Goal: Information Seeking & Learning: Compare options

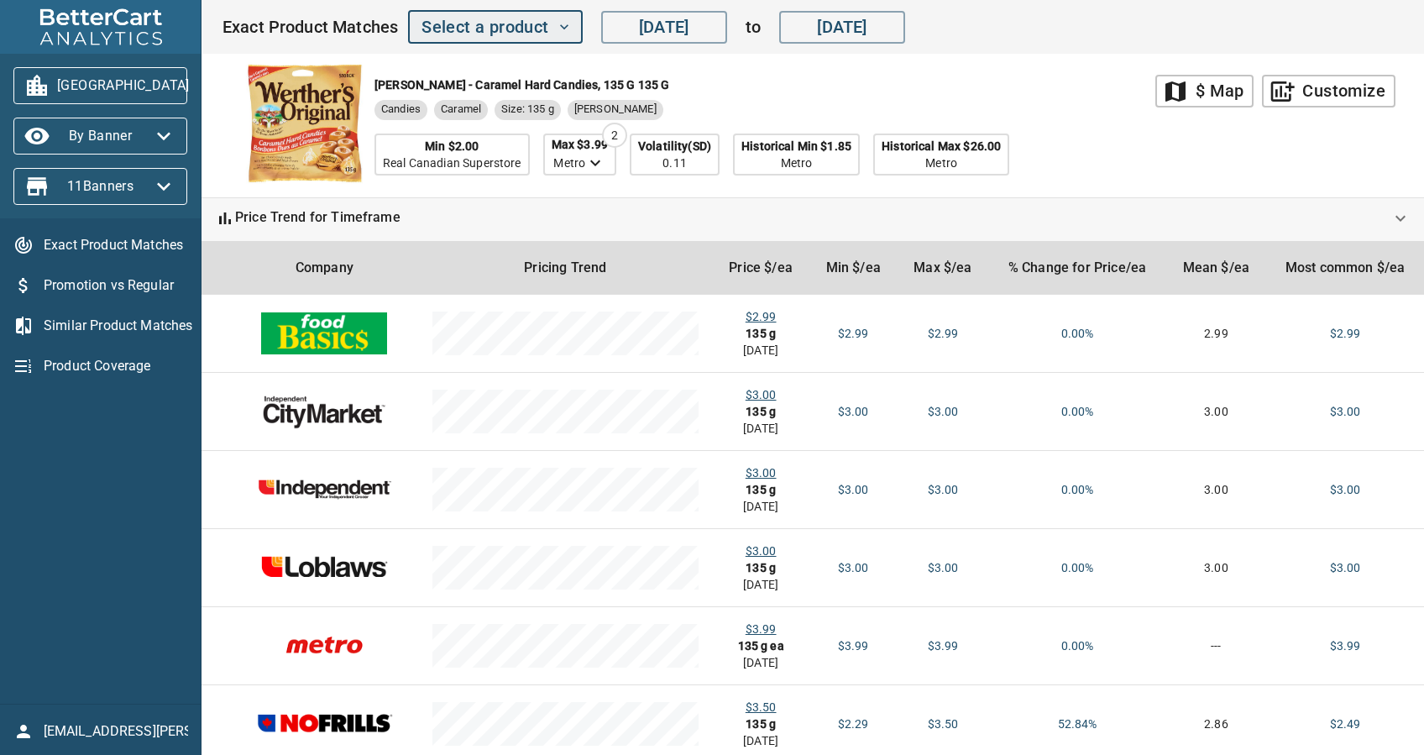
click at [491, 39] on span "Select a product" at bounding box center [495, 27] width 147 height 29
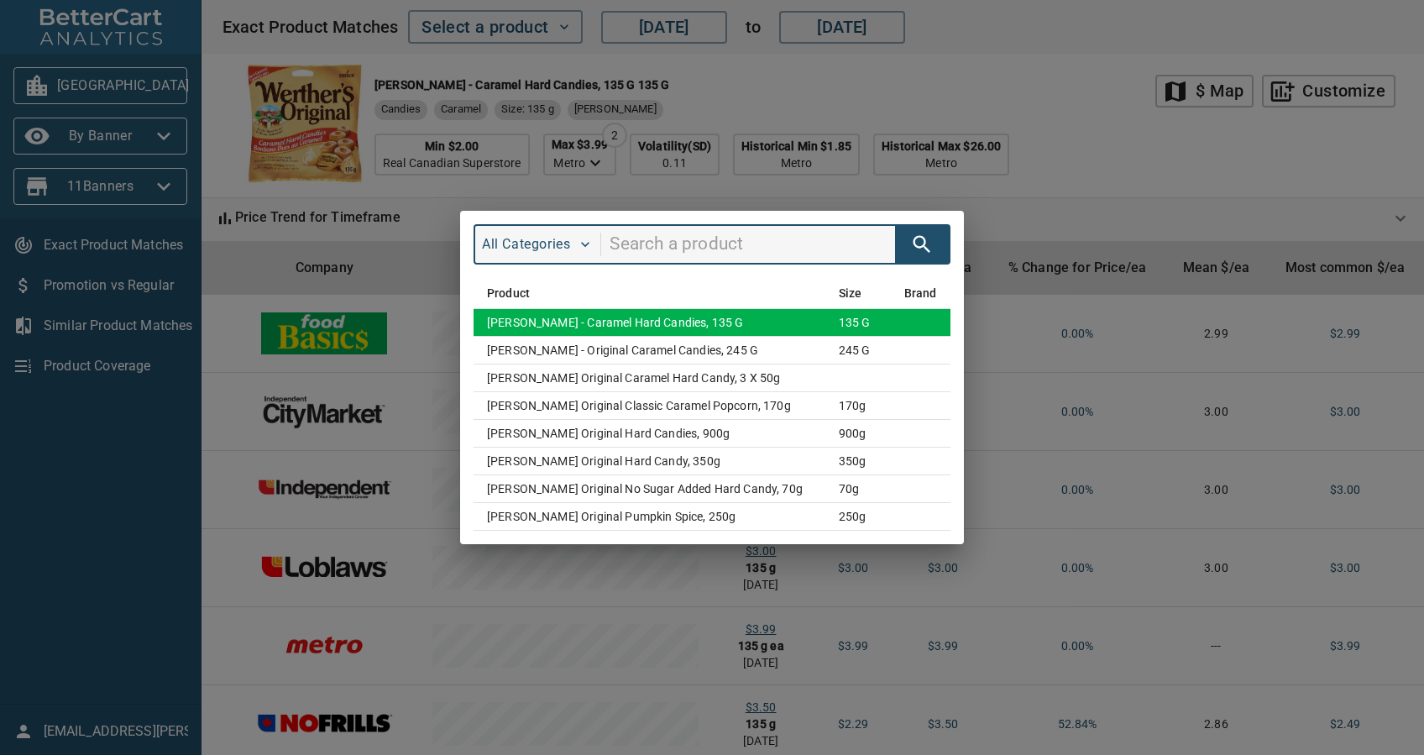
click at [746, 316] on td "[PERSON_NAME] - Caramel Hard Candies, 135 g" at bounding box center [650, 323] width 352 height 28
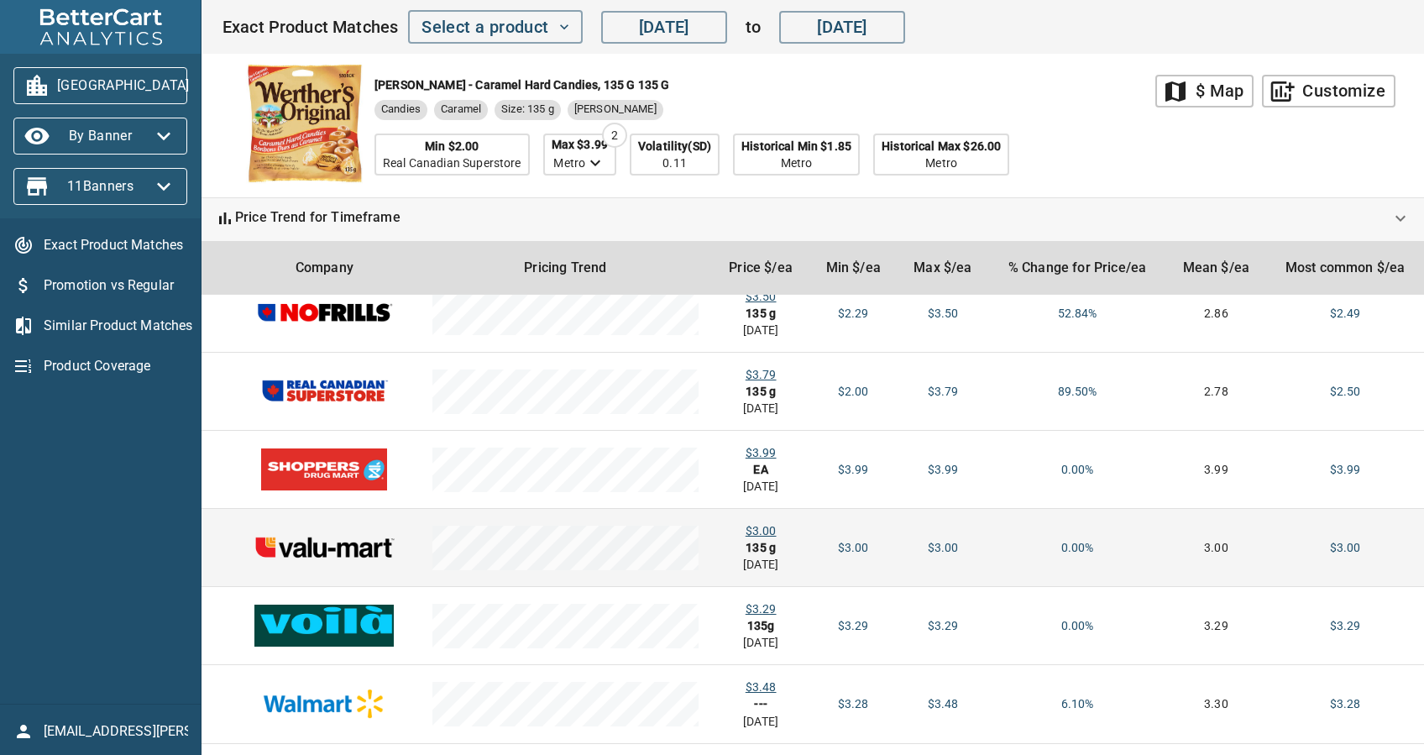
scroll to position [444, 0]
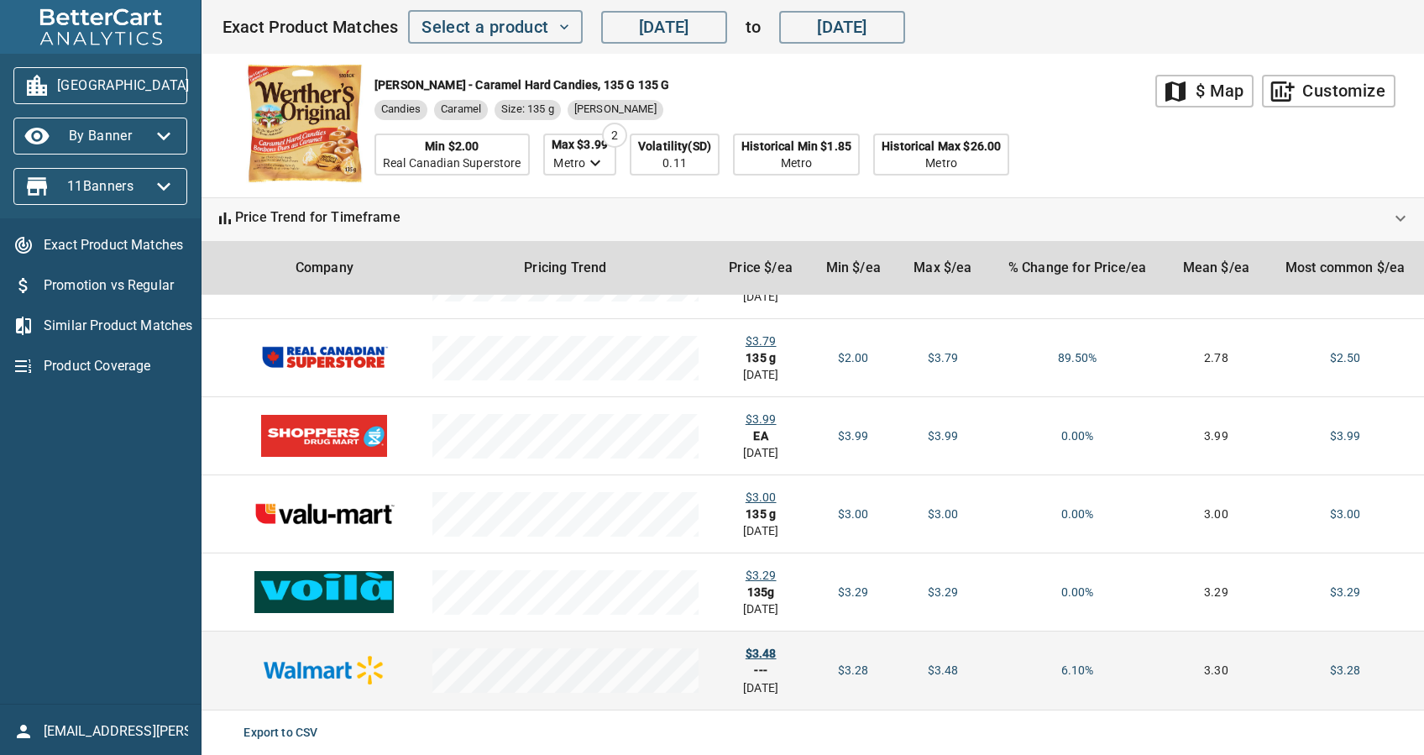
click at [762, 652] on div "$3.48" at bounding box center [760, 653] width 71 height 17
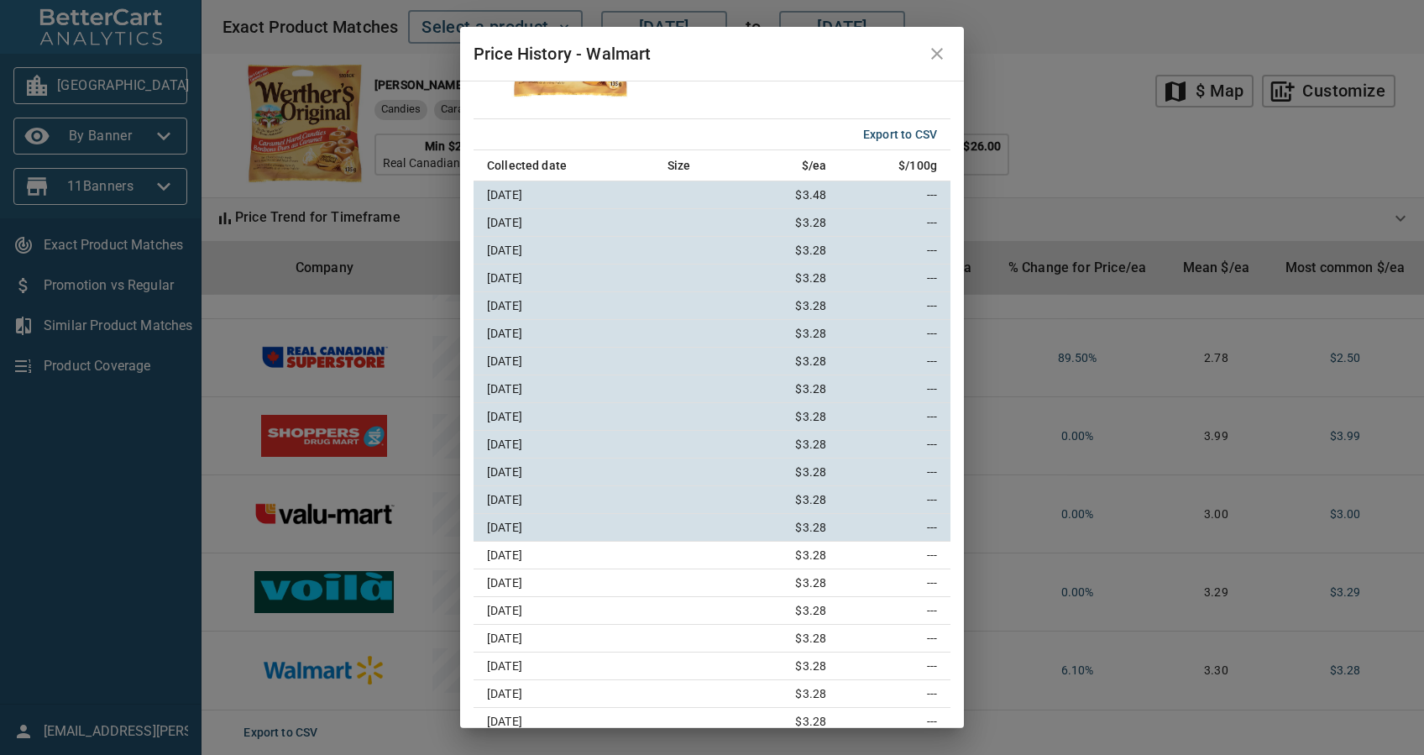
scroll to position [0, 0]
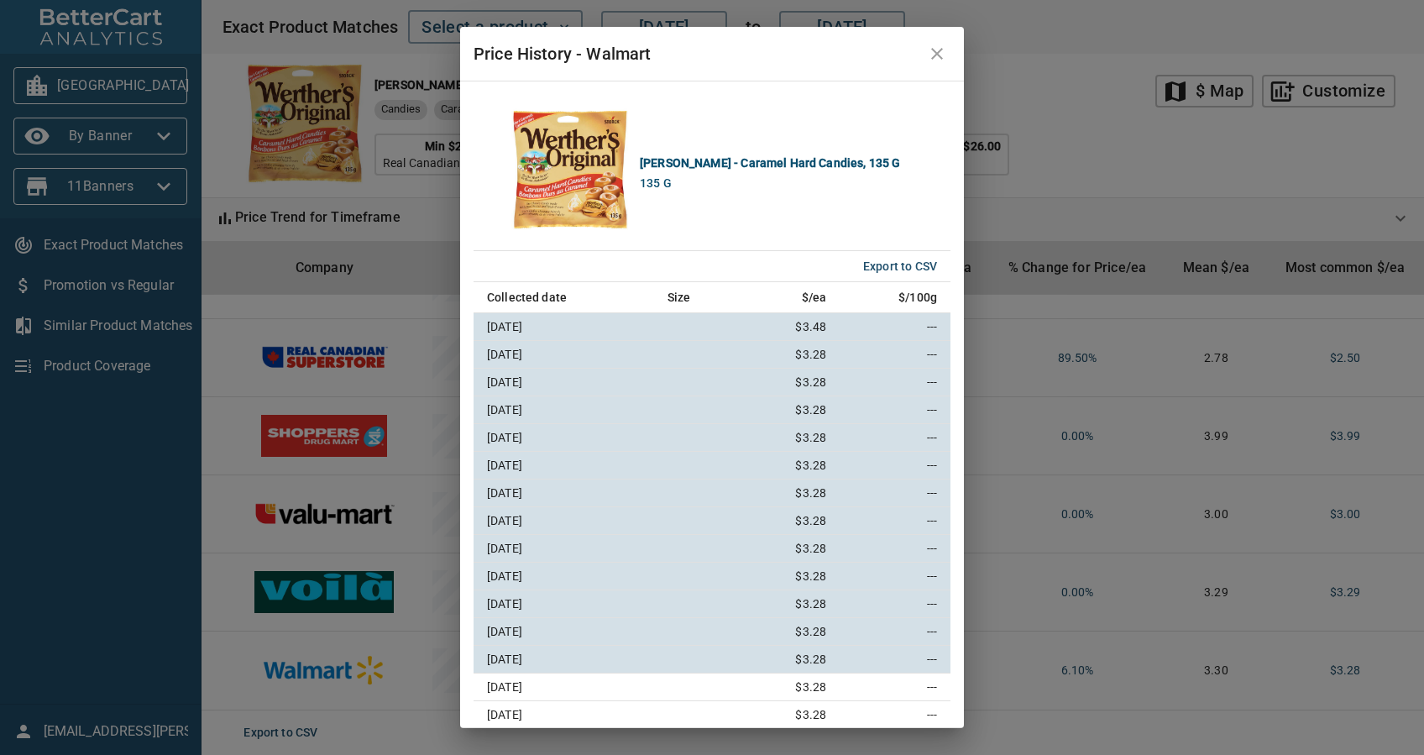
click at [931, 57] on icon "close" at bounding box center [937, 54] width 20 height 20
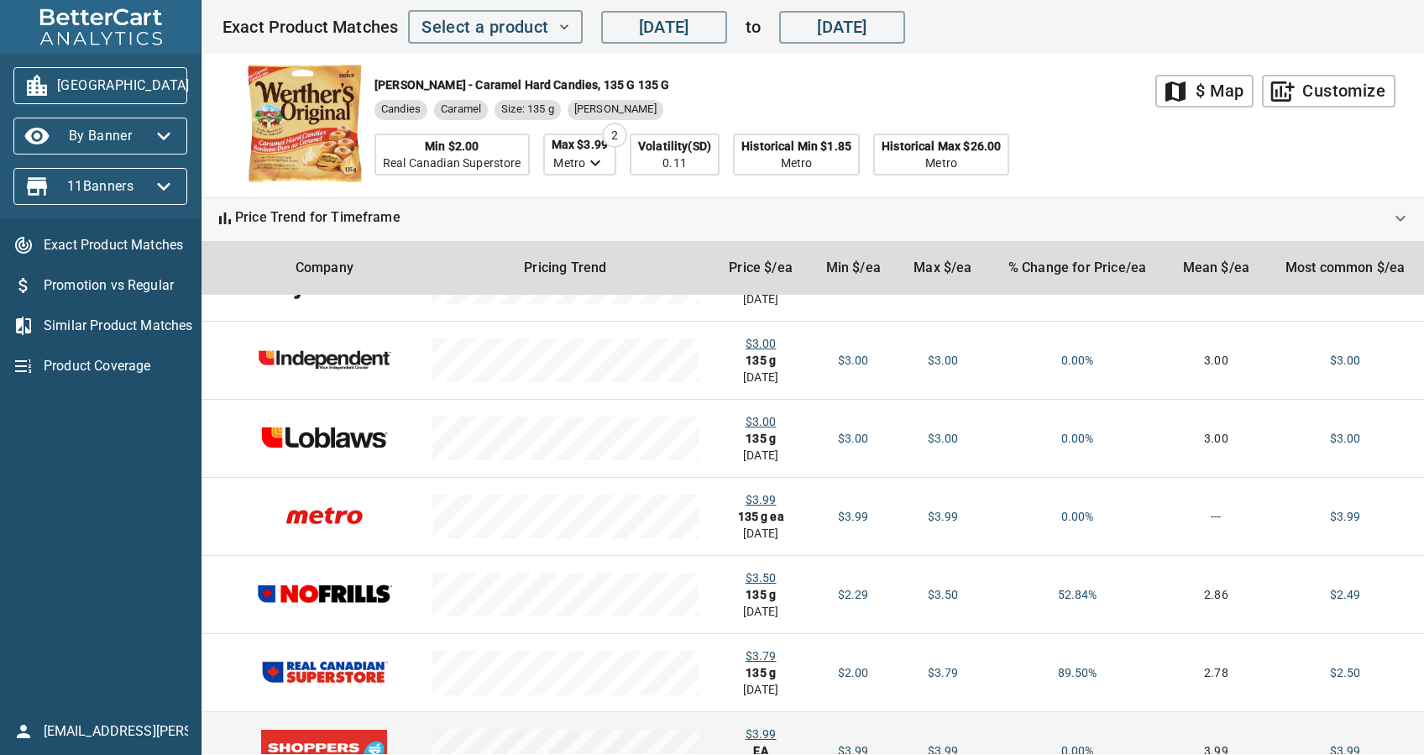
scroll to position [108, 0]
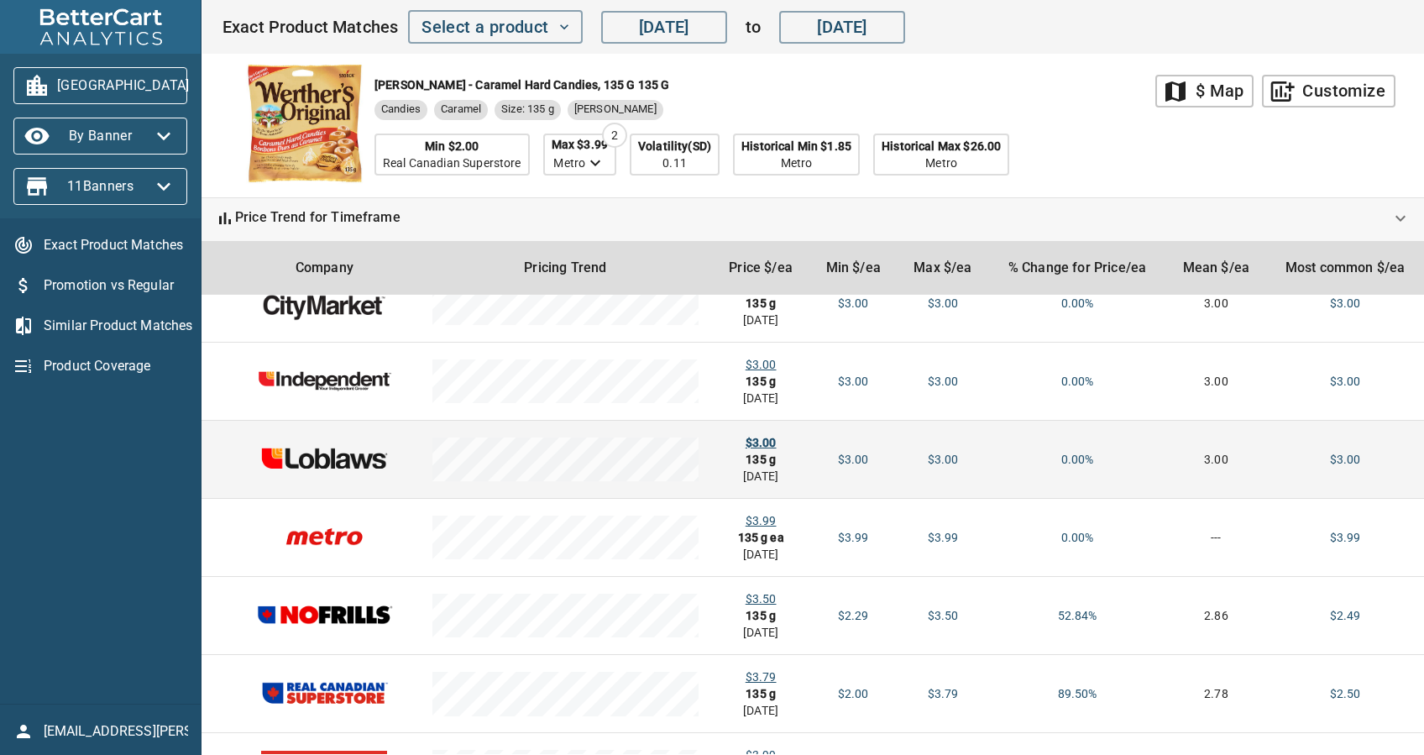
click at [752, 440] on div "$3.00" at bounding box center [760, 442] width 71 height 17
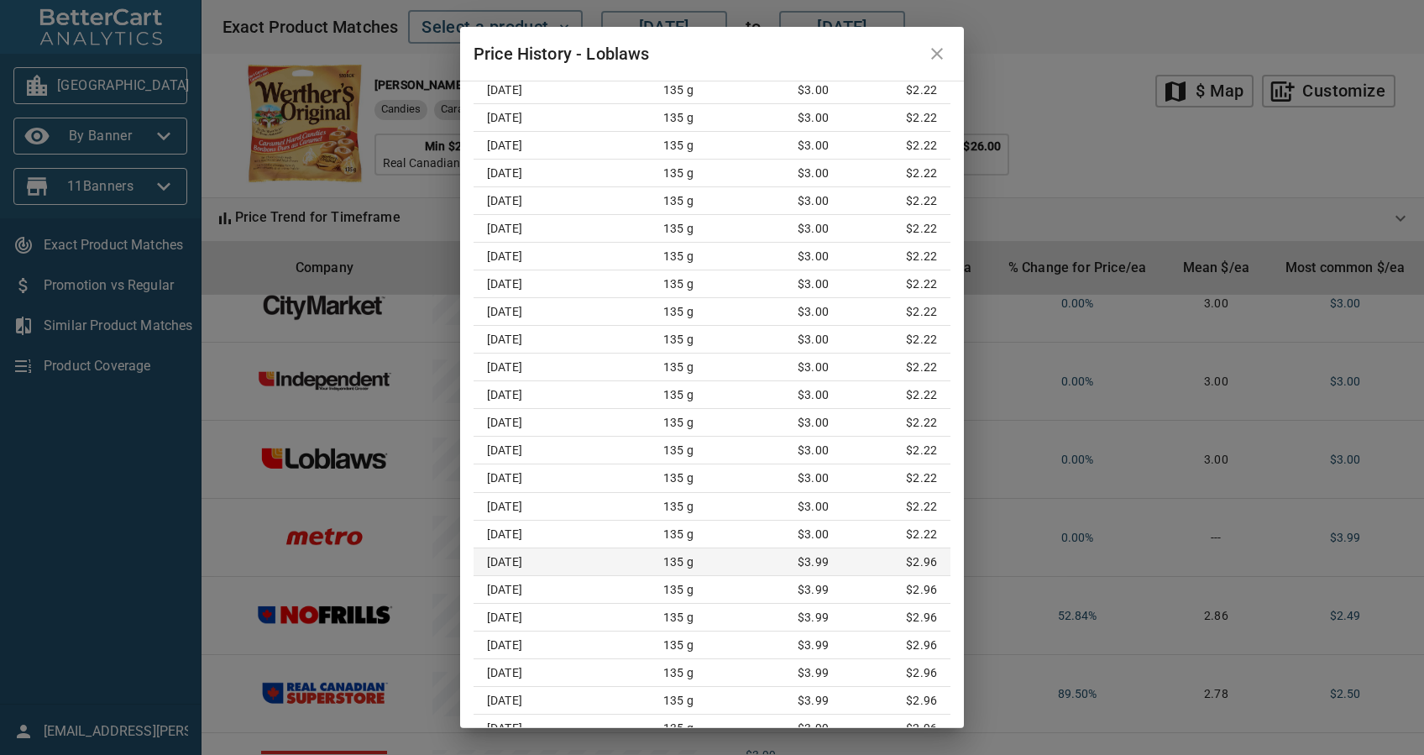
scroll to position [31074, 0]
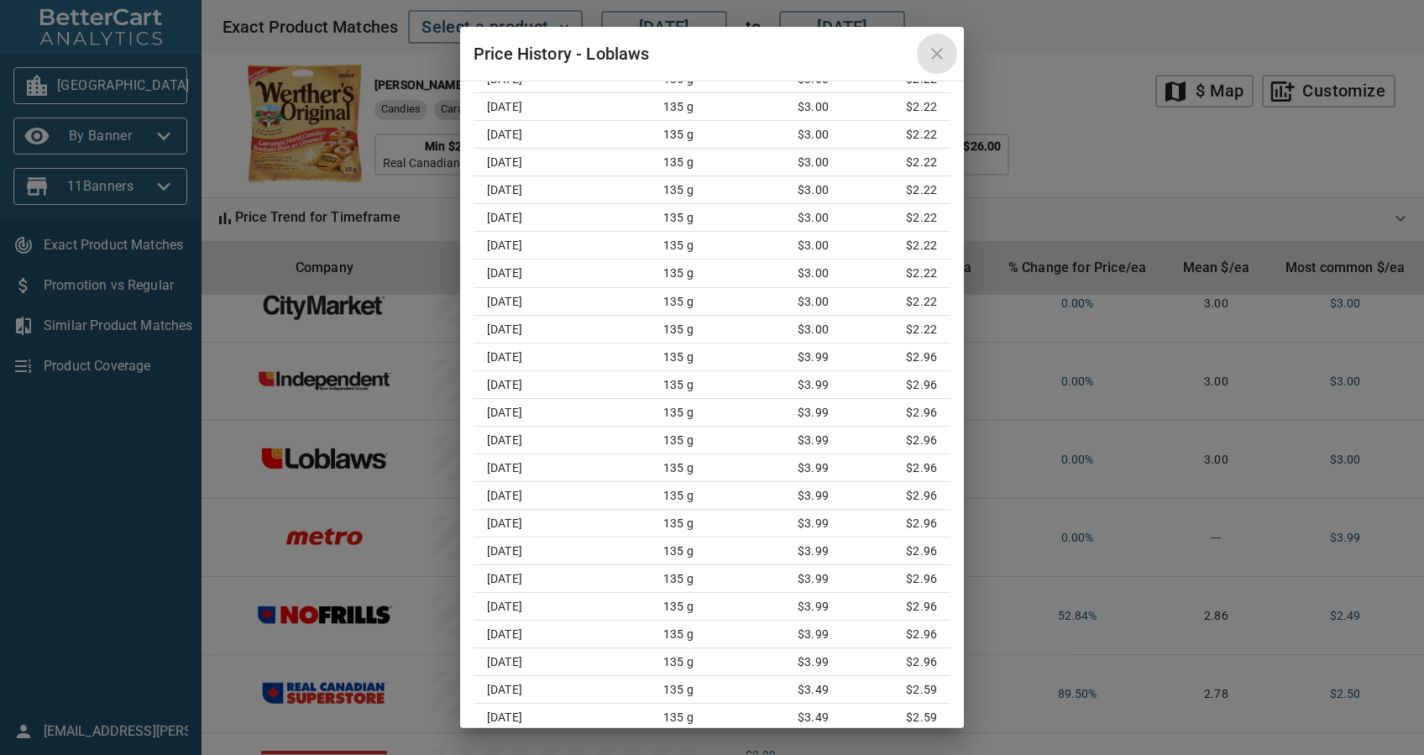
click at [933, 49] on icon "close" at bounding box center [937, 54] width 12 height 12
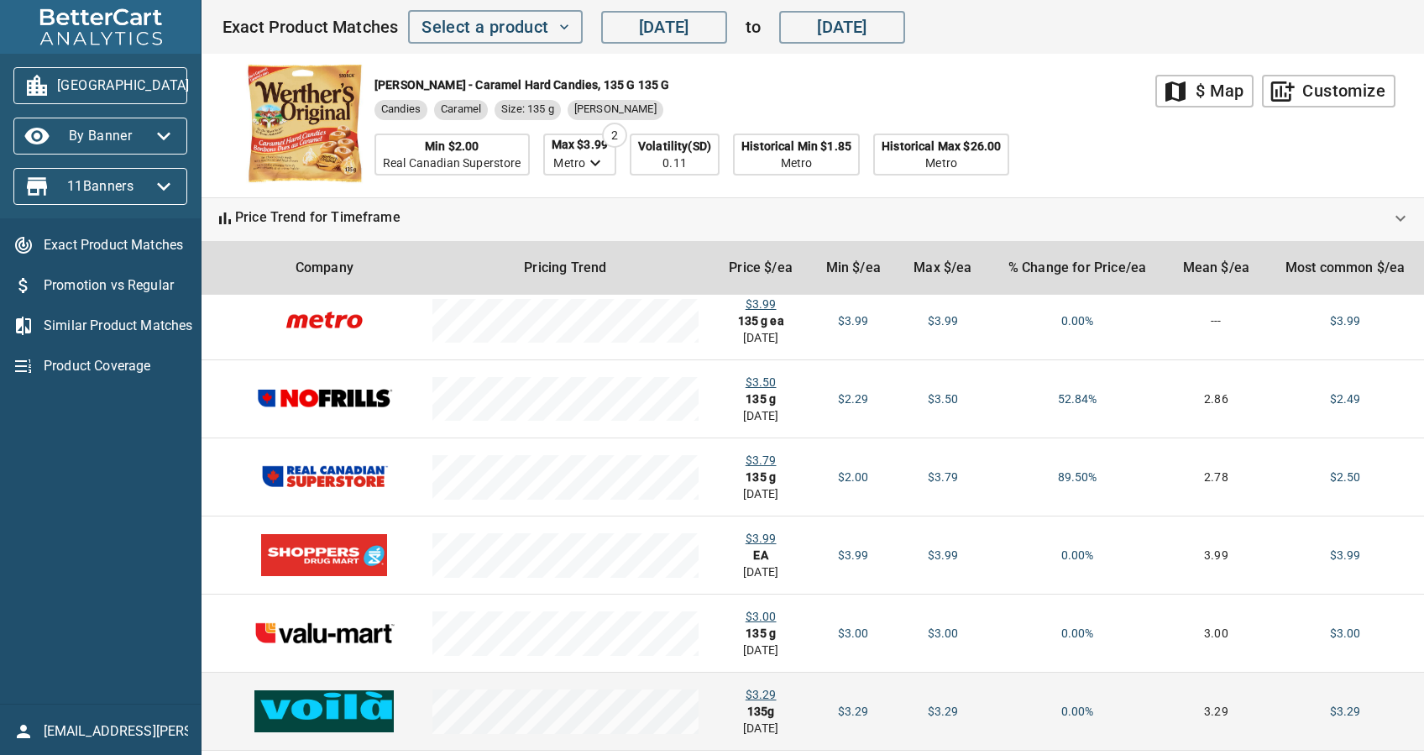
scroll to position [444, 0]
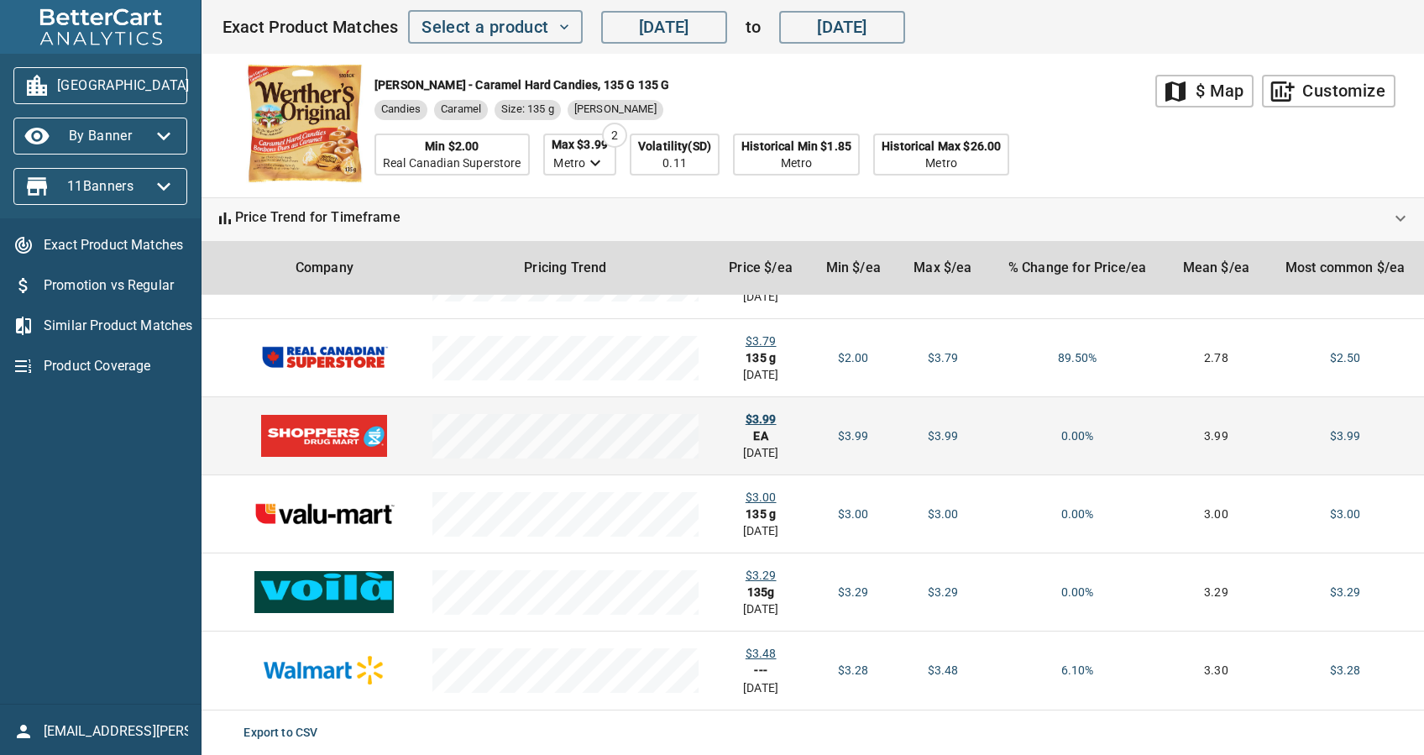
click at [747, 411] on div "$3.99" at bounding box center [760, 419] width 71 height 17
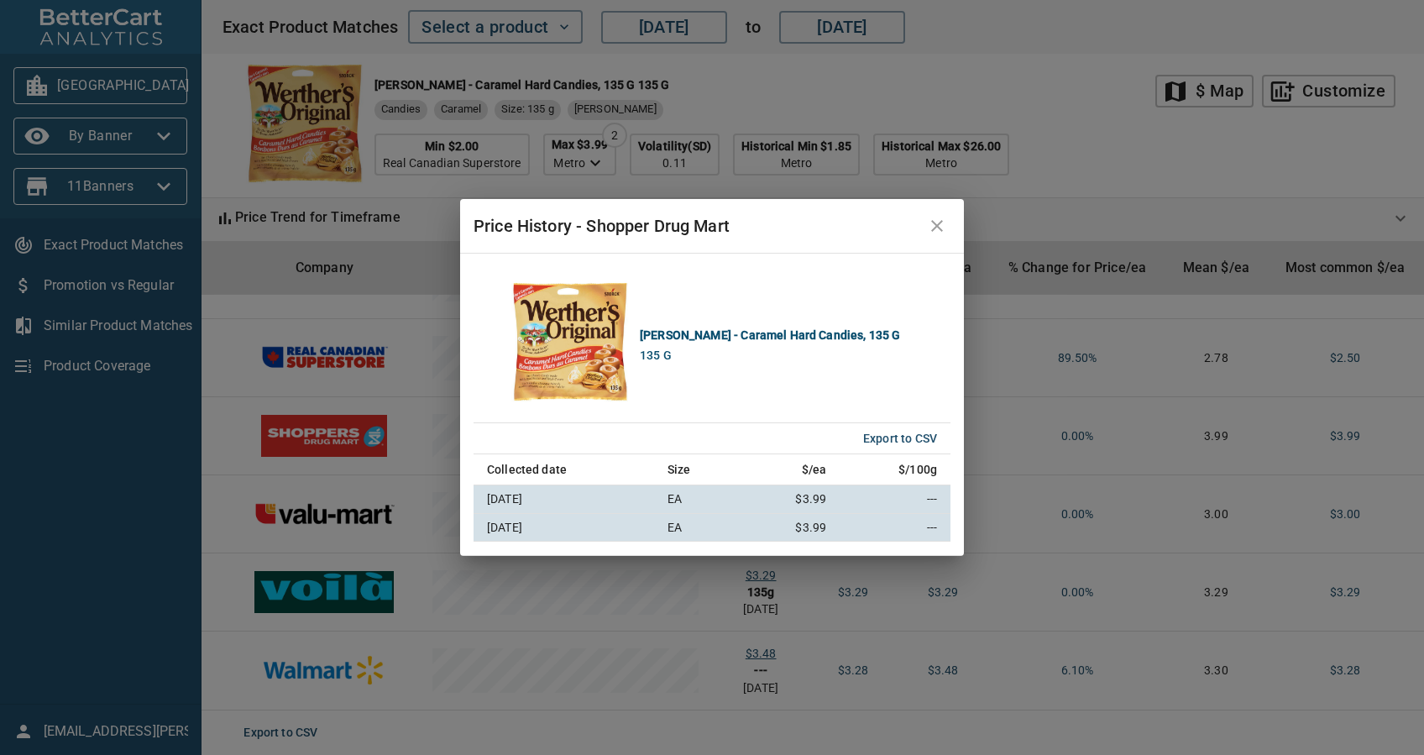
click at [931, 230] on icon "close" at bounding box center [937, 226] width 20 height 20
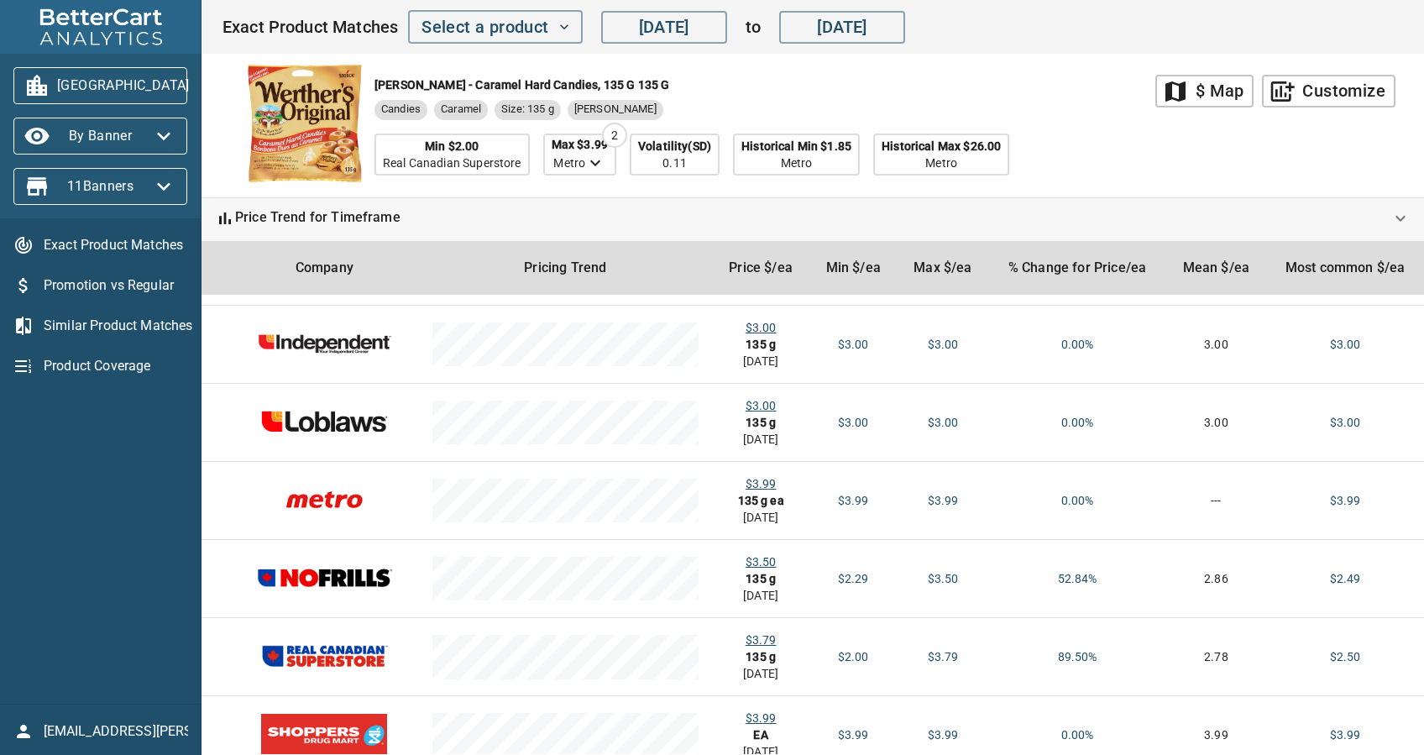
scroll to position [0, 0]
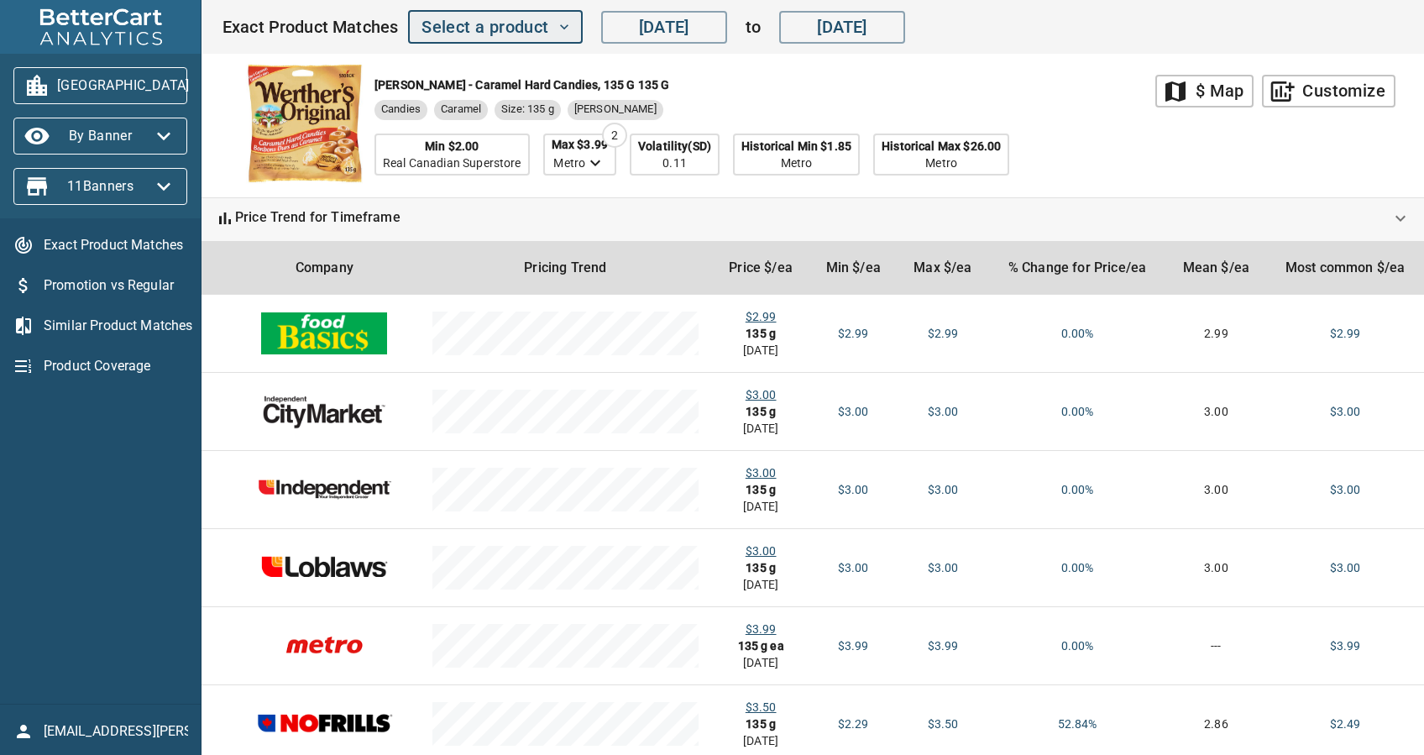
click at [501, 40] on span "Select a product" at bounding box center [495, 27] width 147 height 29
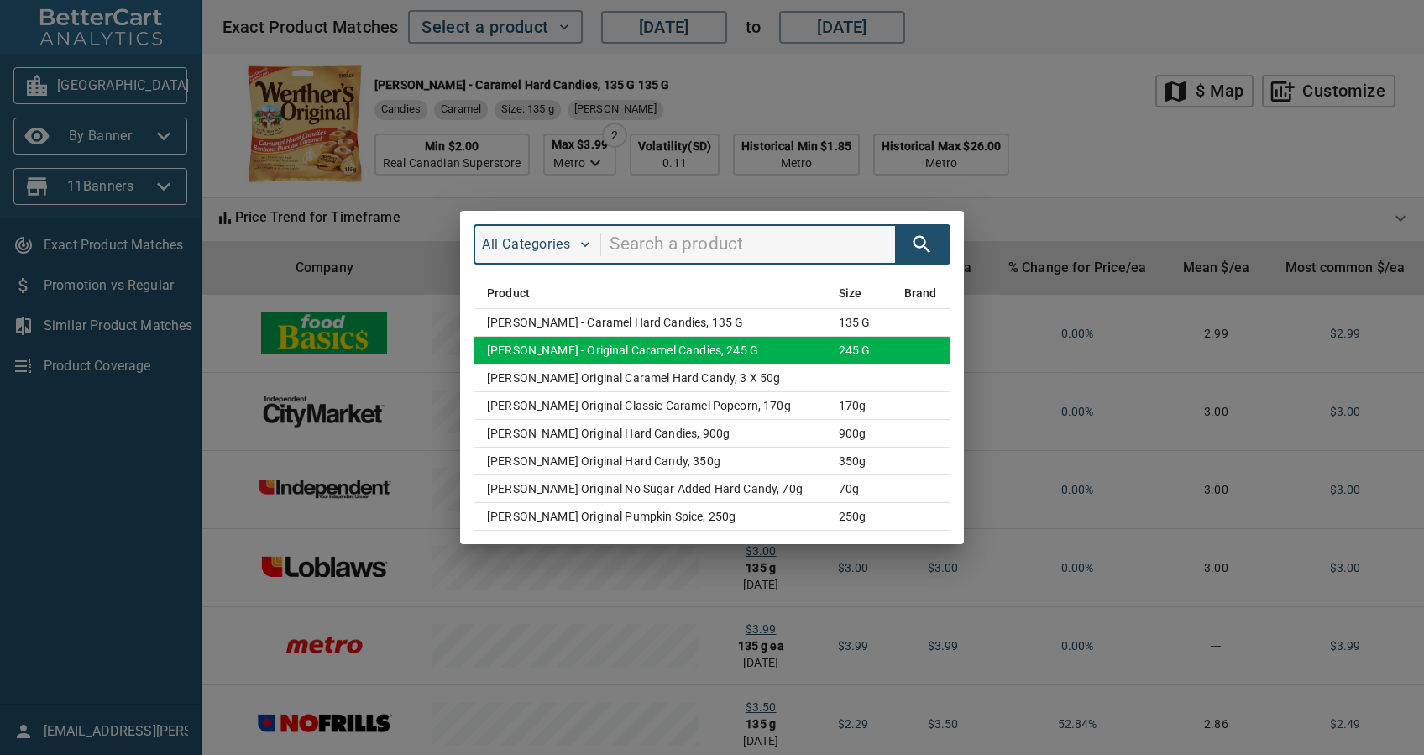
click at [883, 355] on td "245 g" at bounding box center [857, 351] width 65 height 28
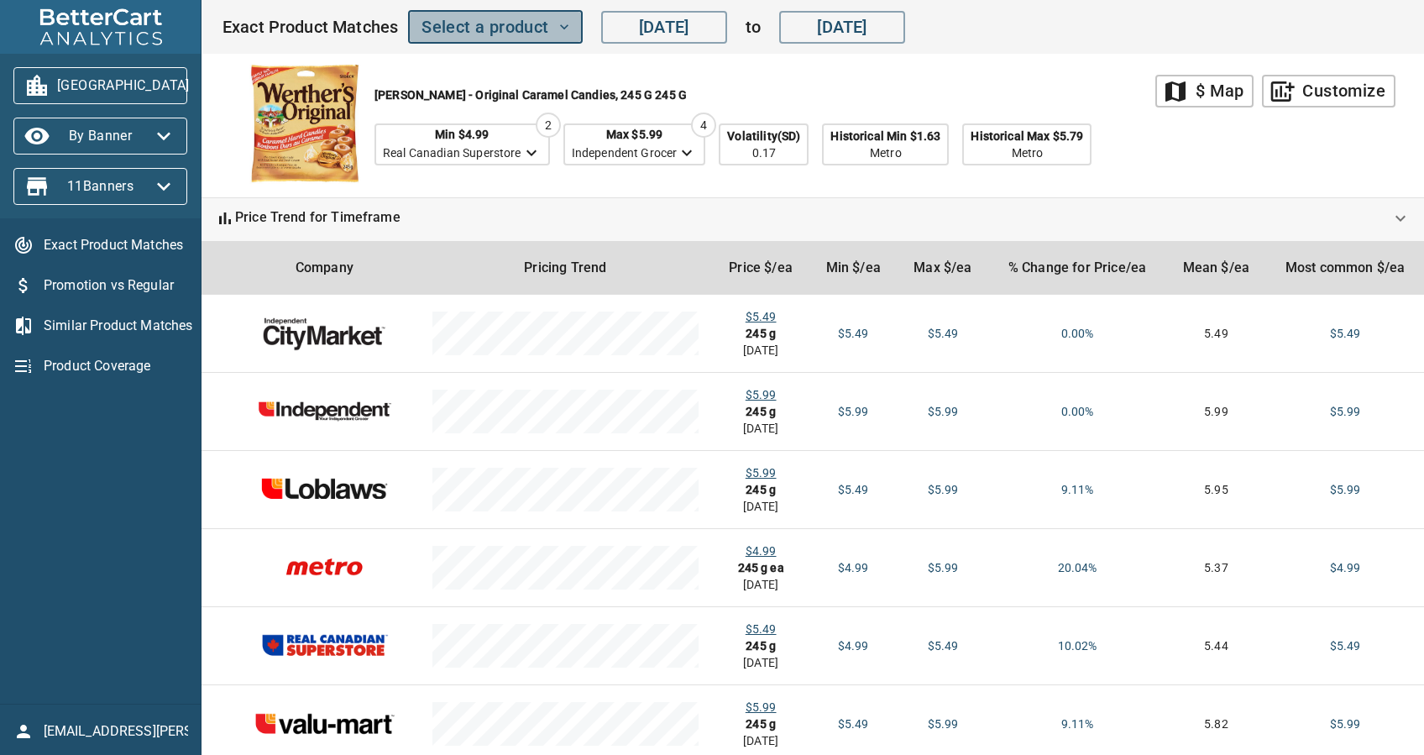
click at [458, 29] on span "Select a product" at bounding box center [495, 27] width 147 height 29
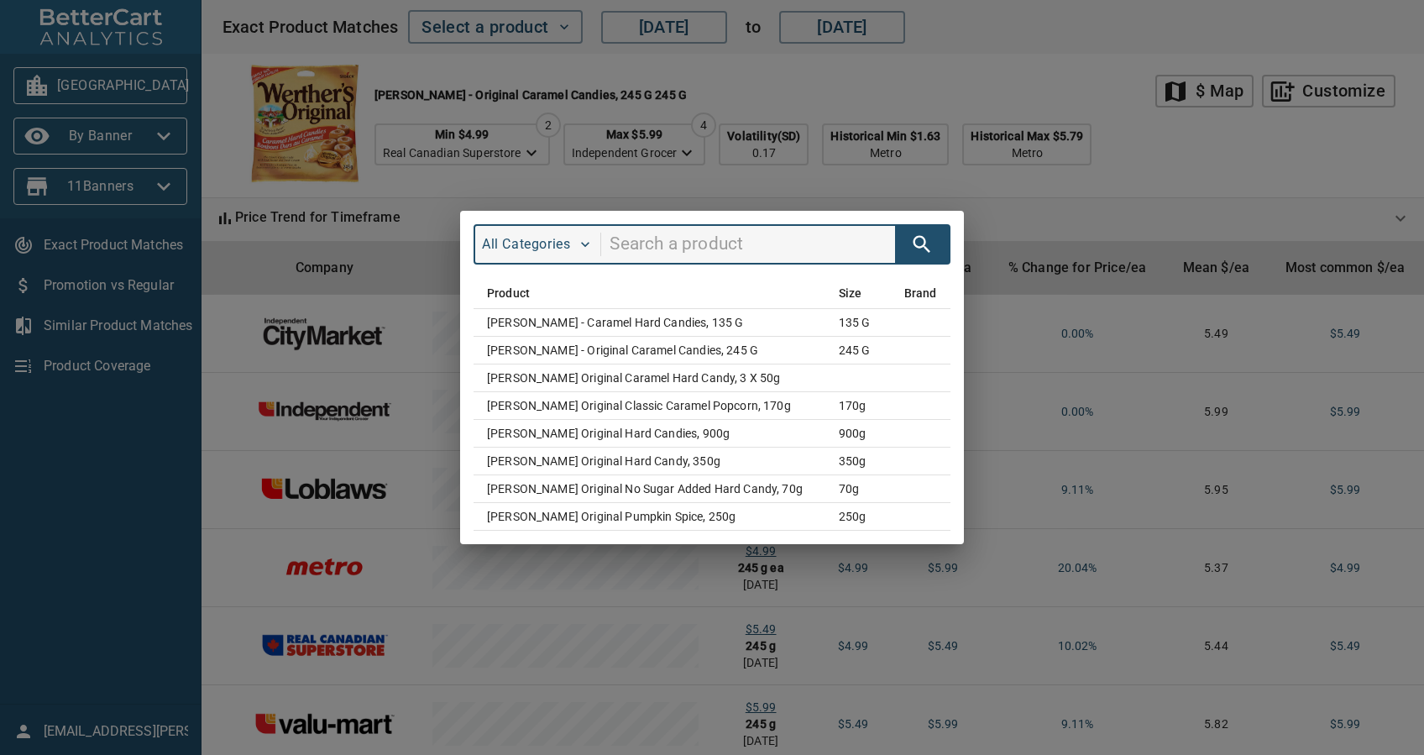
click at [1222, 169] on div "All Categories Product Size Brand Werther's - Caramel Hard Candies, 135 g 135 g…" at bounding box center [712, 377] width 1424 height 755
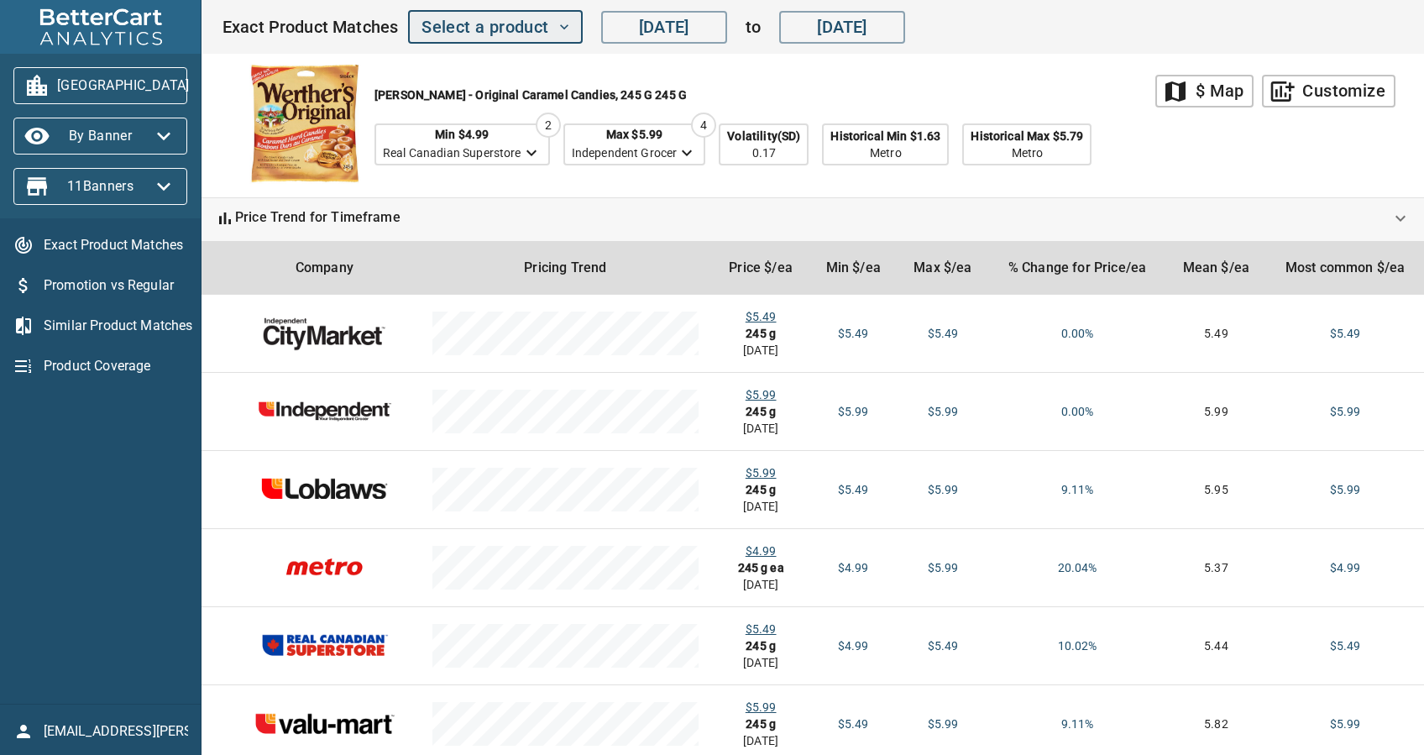
click at [516, 38] on span "Select a product" at bounding box center [495, 27] width 147 height 29
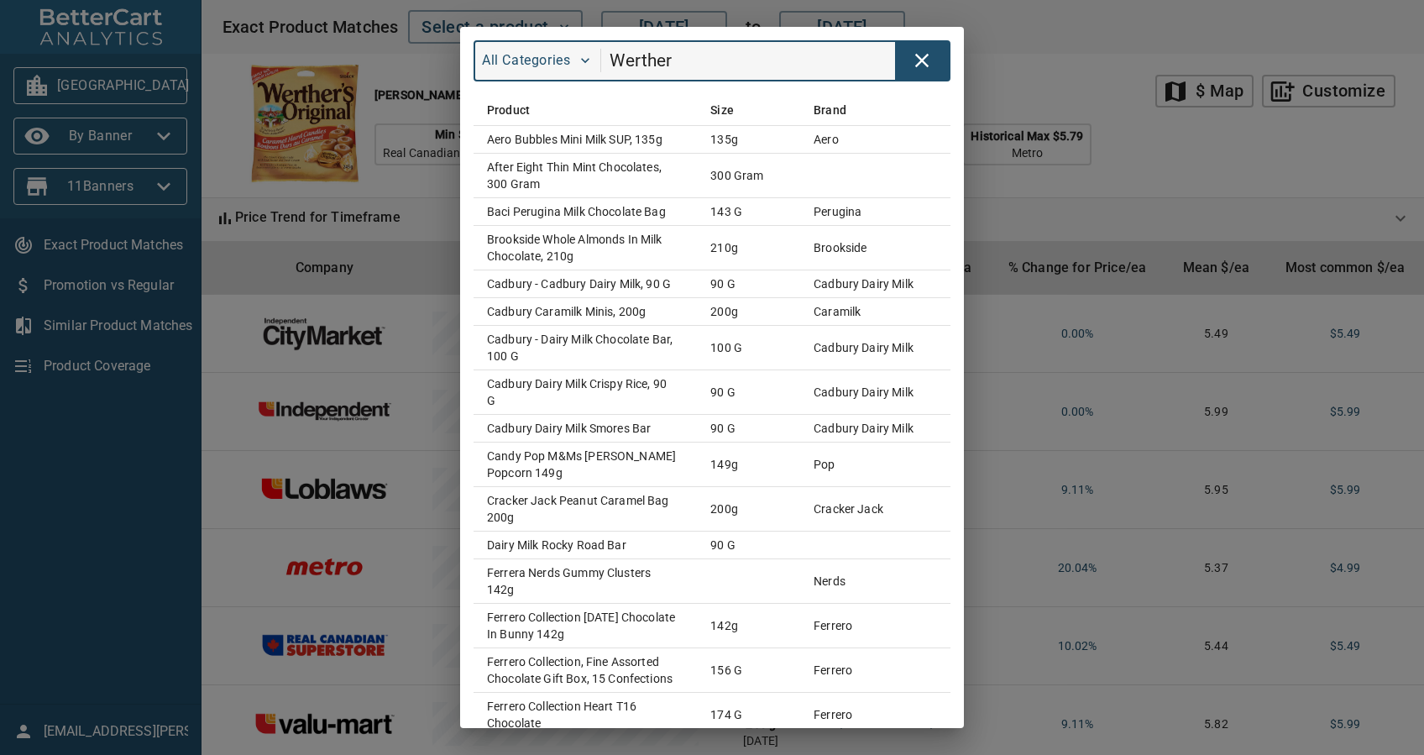
type input "Werther"
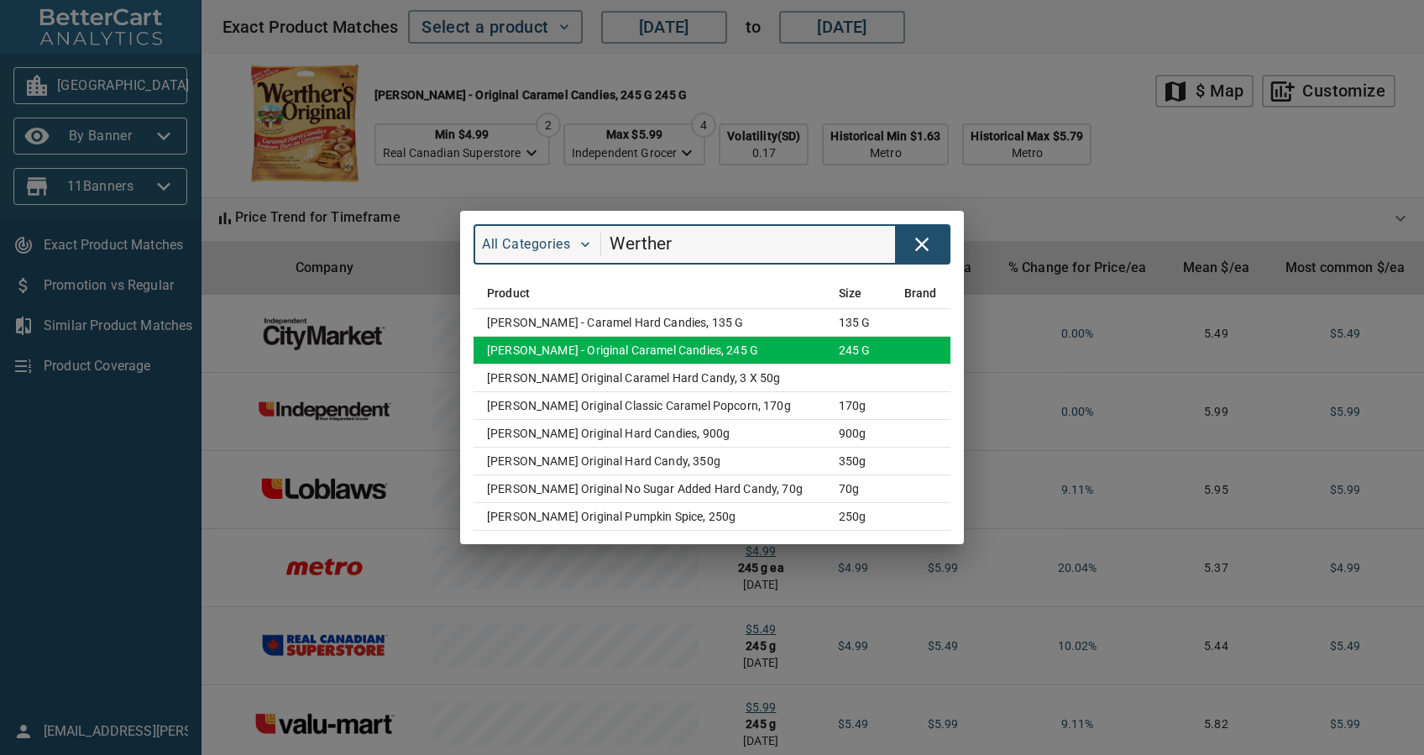
click at [839, 343] on span "245 g" at bounding box center [855, 349] width 32 height 13
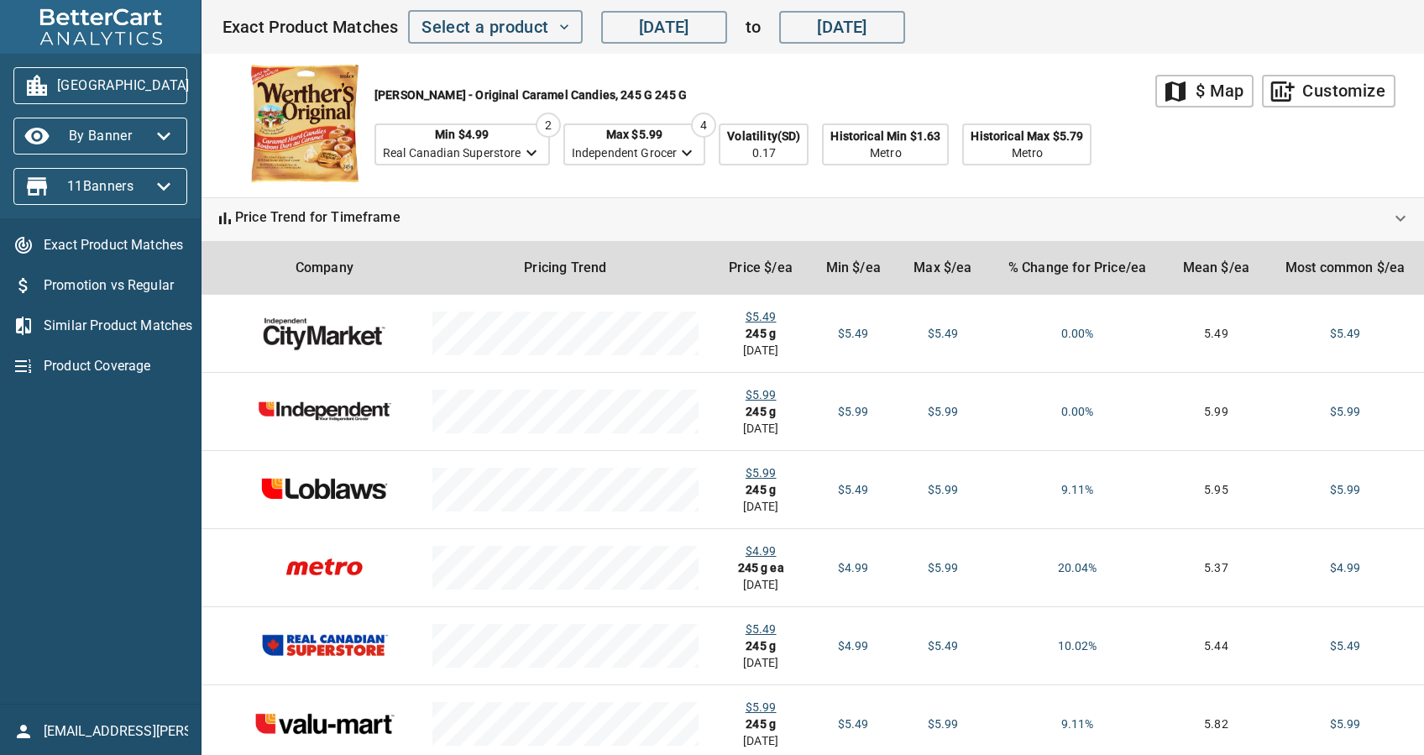
click at [134, 87] on span "[GEOGRAPHIC_DATA]" at bounding box center [100, 85] width 147 height 27
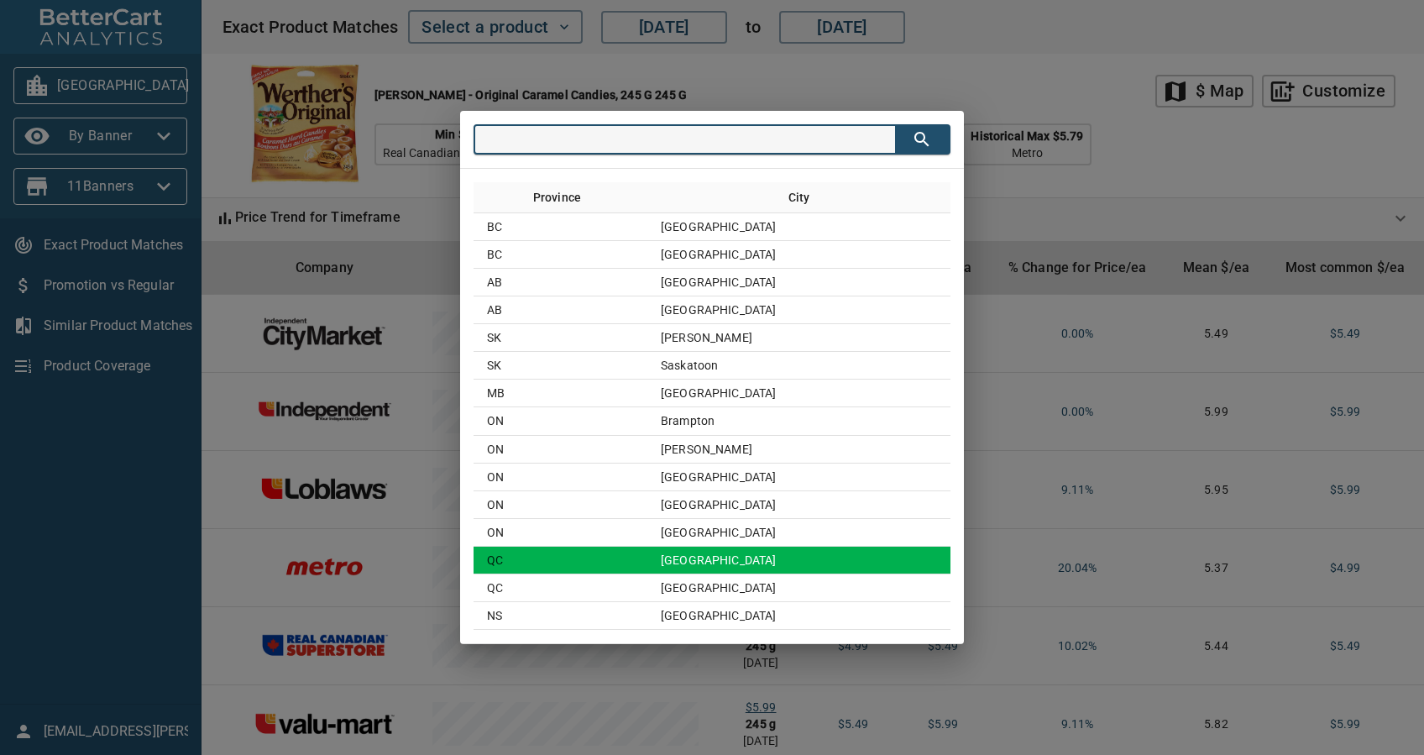
click at [737, 547] on td "[GEOGRAPHIC_DATA]" at bounding box center [798, 561] width 303 height 28
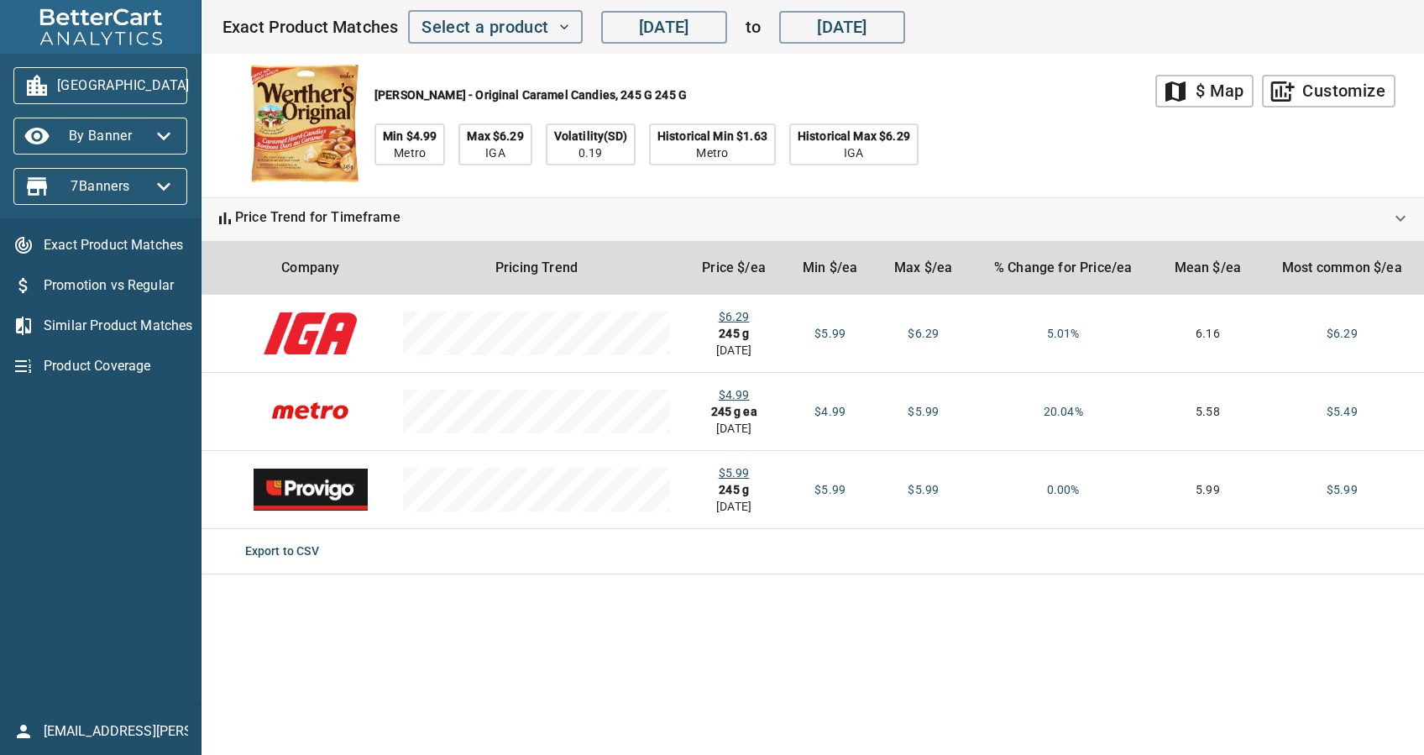
click at [116, 81] on span "[GEOGRAPHIC_DATA]" at bounding box center [100, 85] width 147 height 27
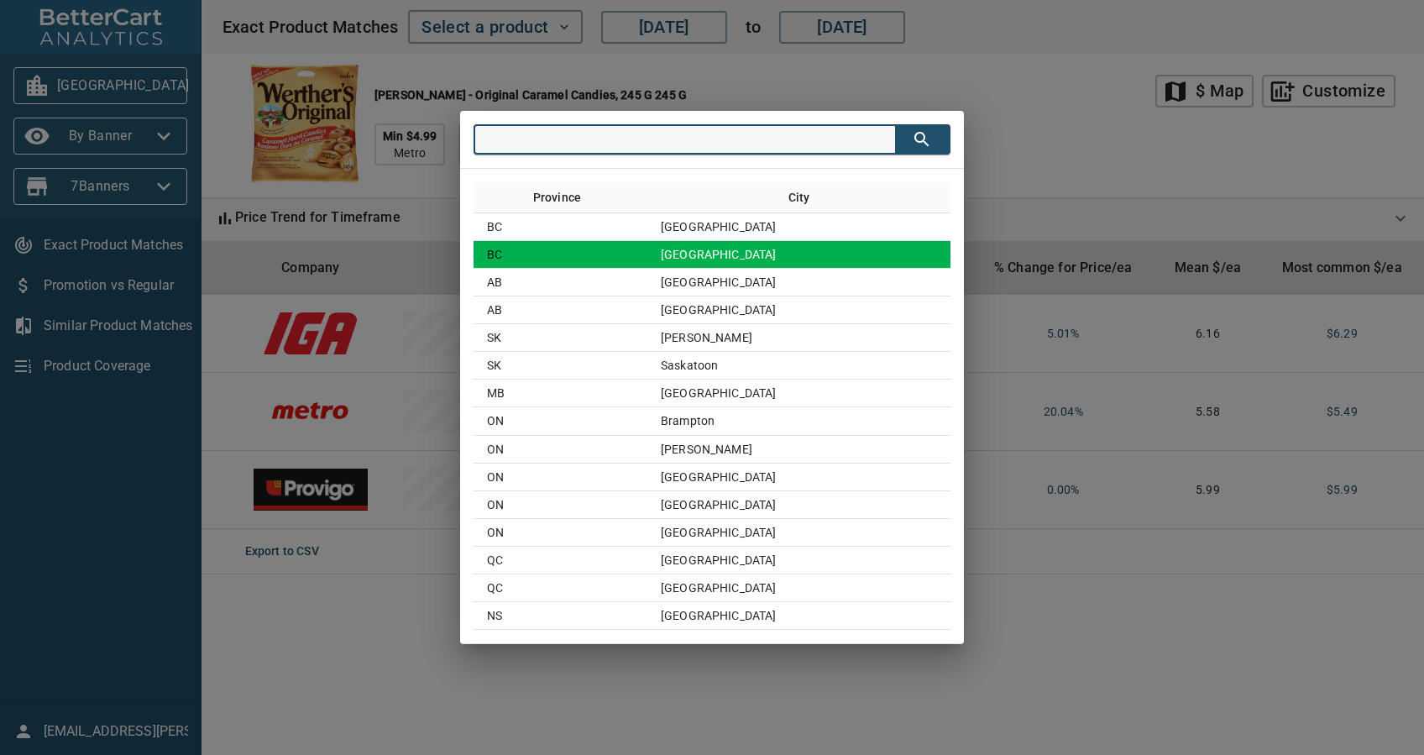
click at [712, 255] on td "[GEOGRAPHIC_DATA]" at bounding box center [798, 255] width 303 height 28
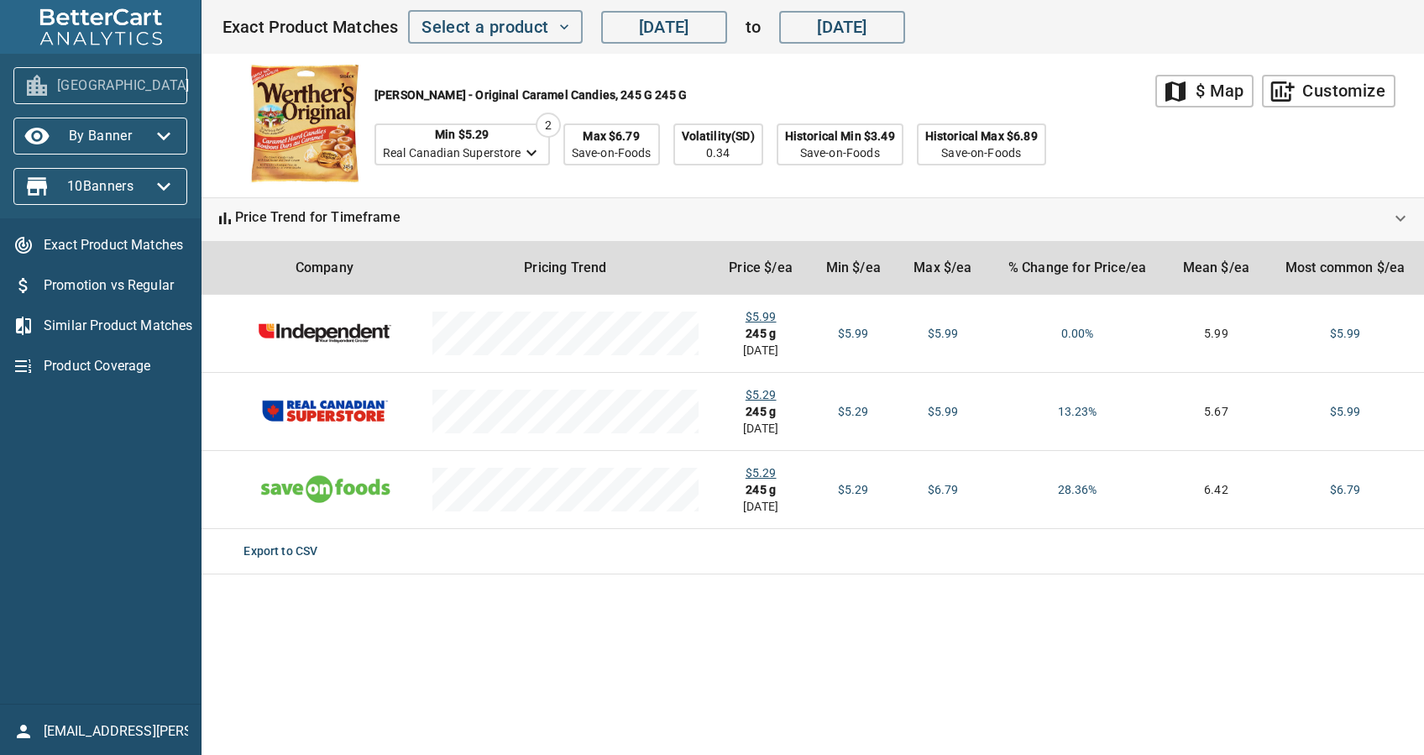
click at [115, 76] on span "[GEOGRAPHIC_DATA]" at bounding box center [100, 85] width 147 height 27
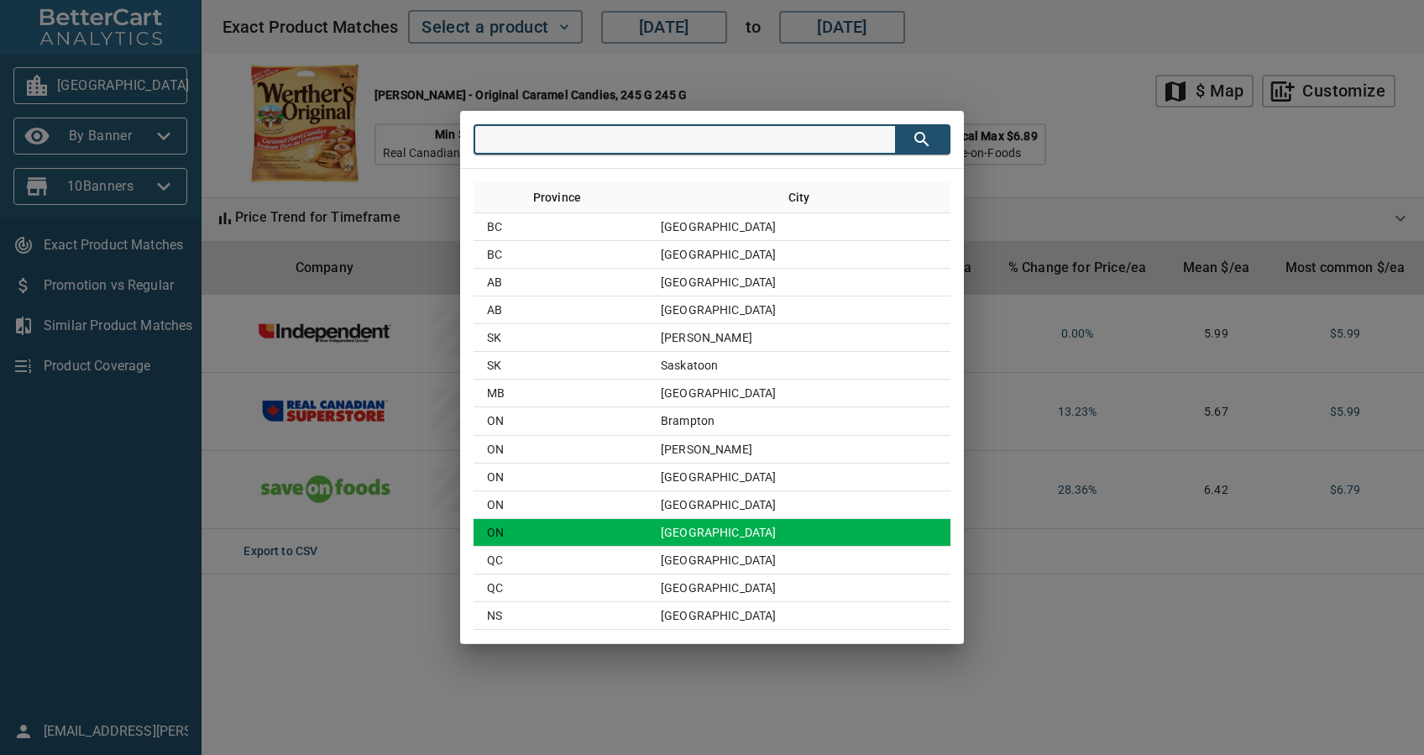
click at [716, 533] on td "[GEOGRAPHIC_DATA]" at bounding box center [798, 533] width 303 height 28
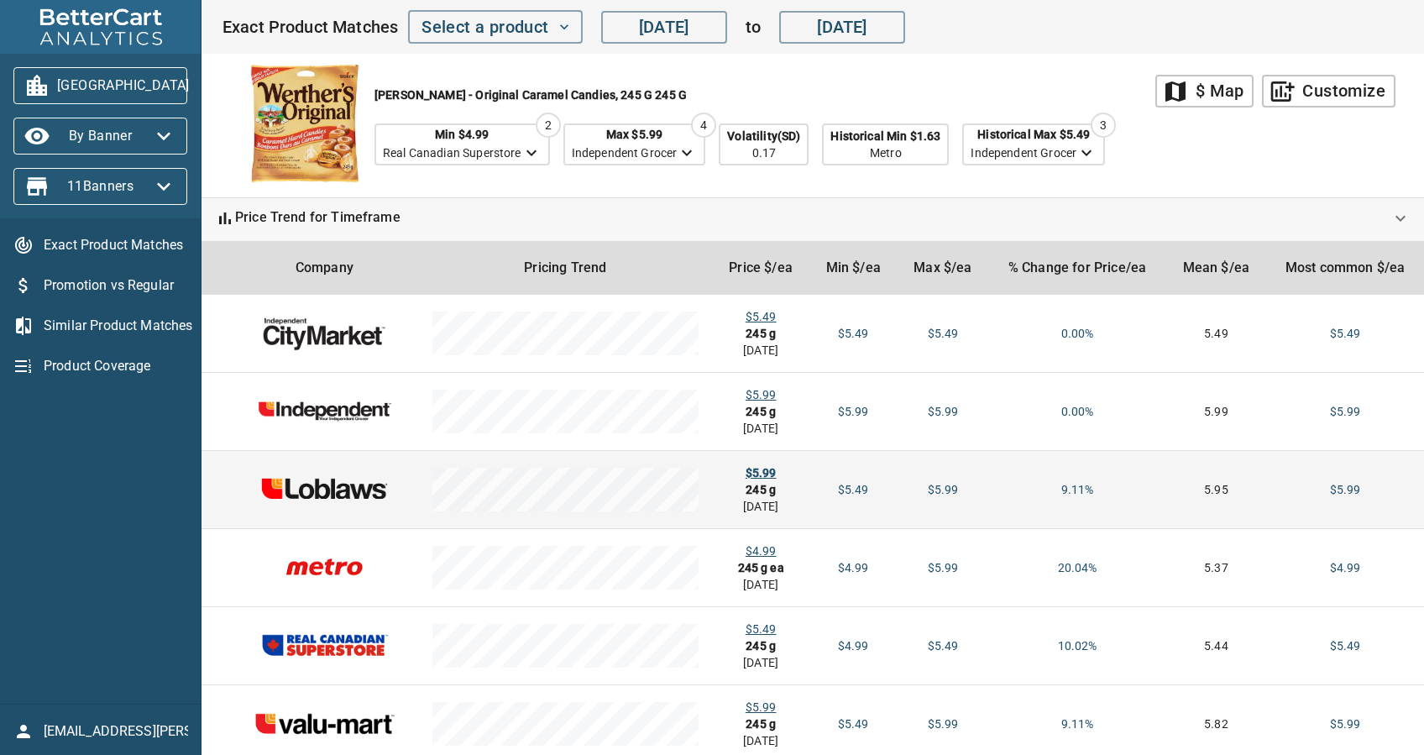
click at [757, 466] on div "$5.99" at bounding box center [760, 472] width 71 height 17
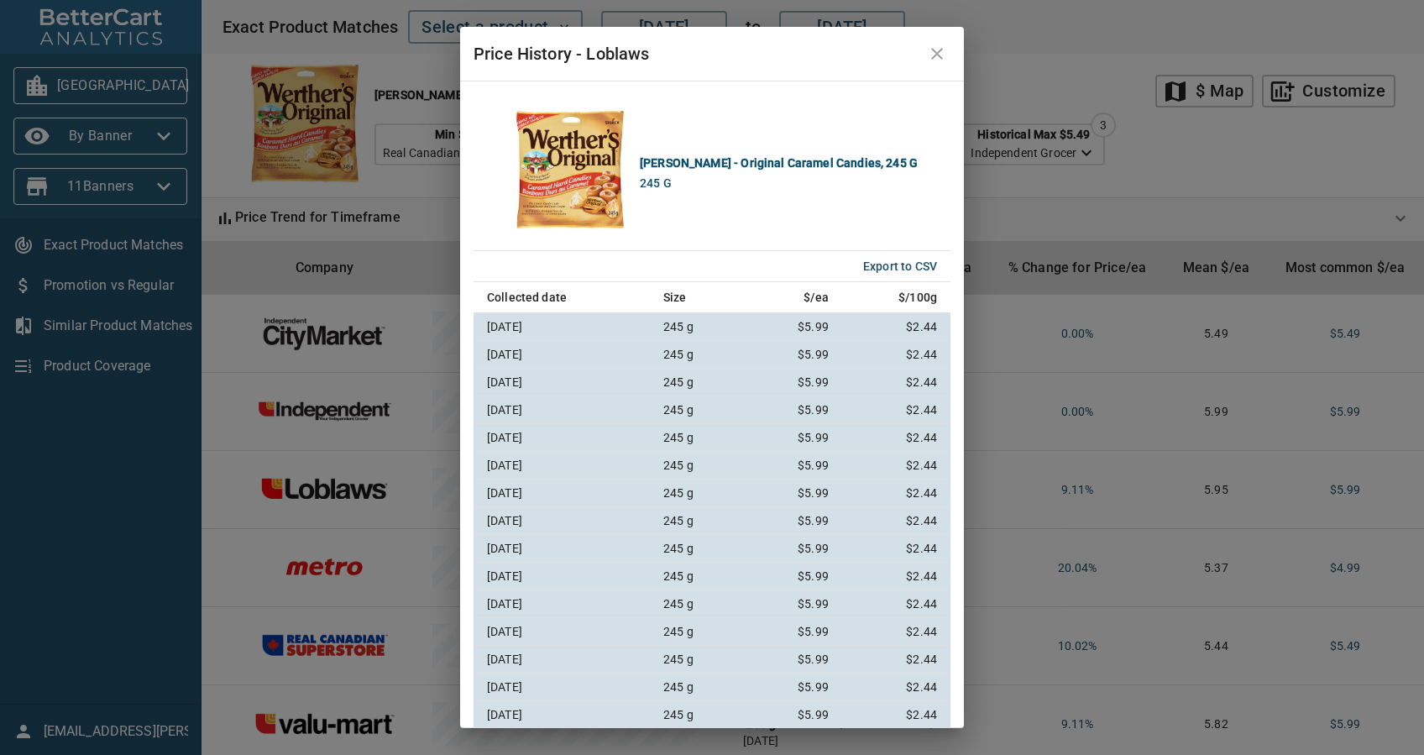
click at [947, 50] on button "close" at bounding box center [937, 54] width 40 height 40
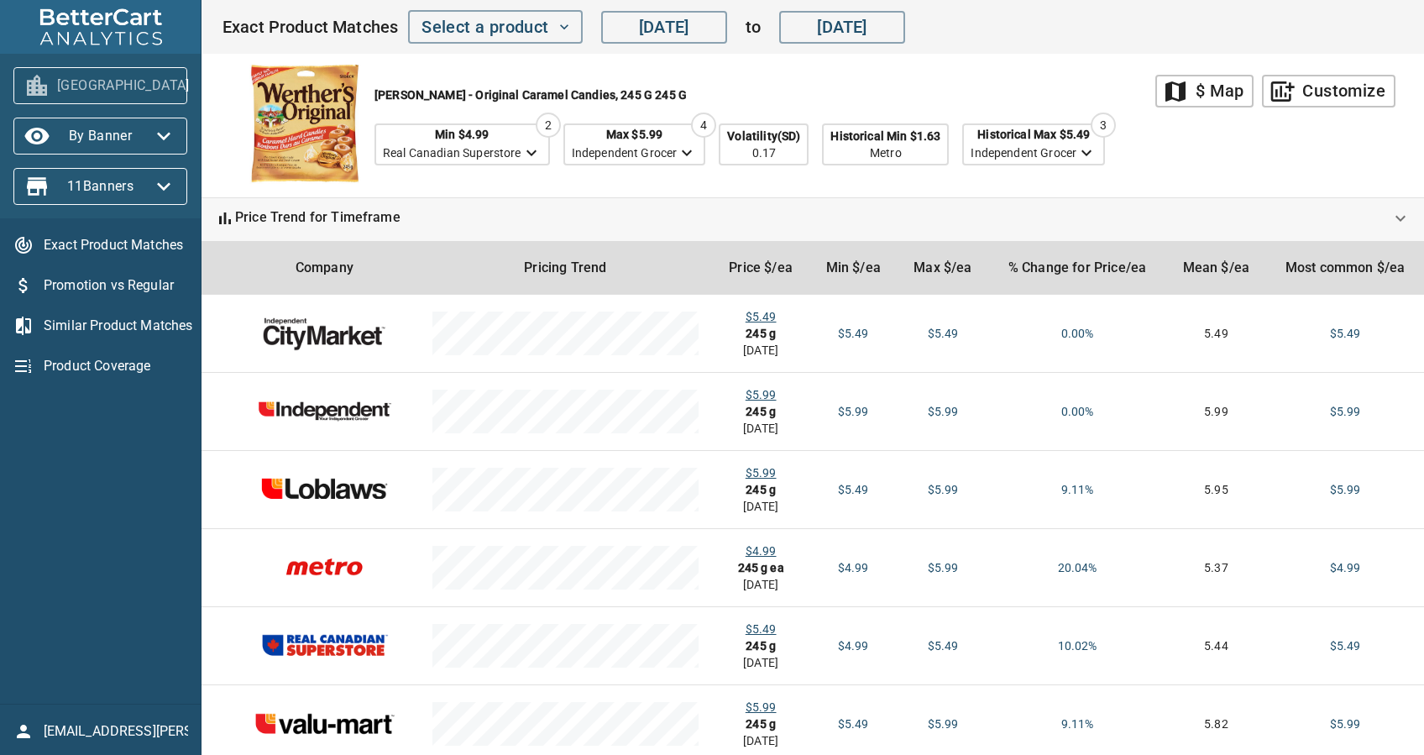
click at [112, 72] on span "[GEOGRAPHIC_DATA]" at bounding box center [100, 85] width 147 height 27
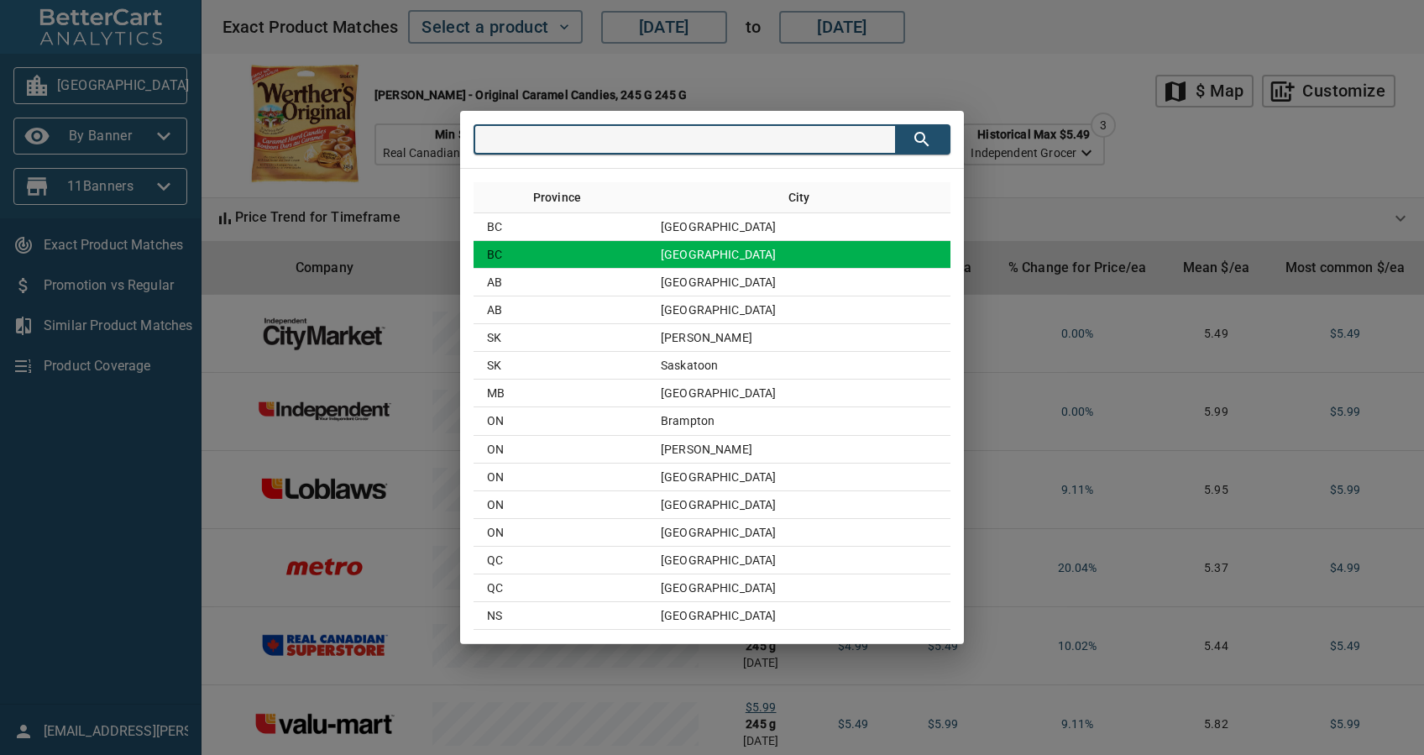
click at [755, 263] on td "[GEOGRAPHIC_DATA]" at bounding box center [798, 255] width 303 height 28
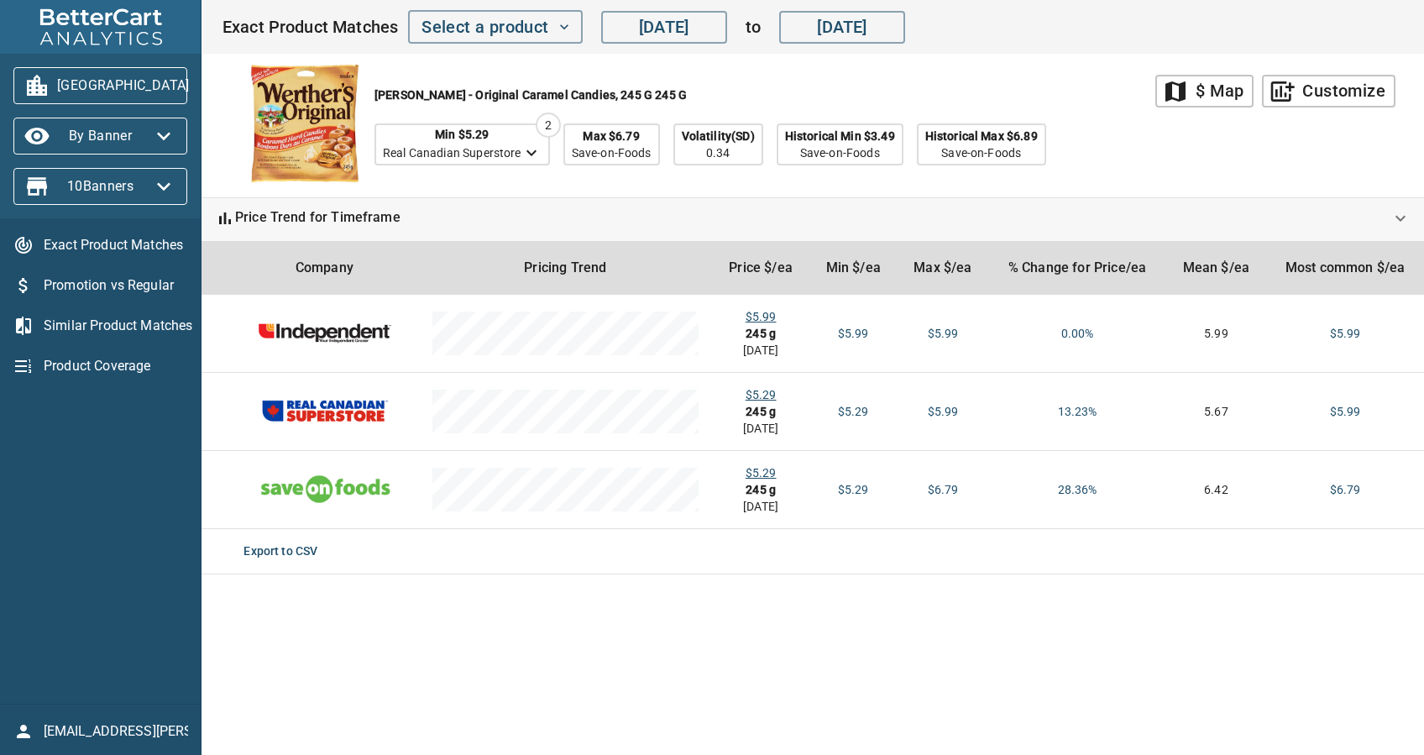
click at [113, 81] on span "[GEOGRAPHIC_DATA]" at bounding box center [100, 85] width 147 height 27
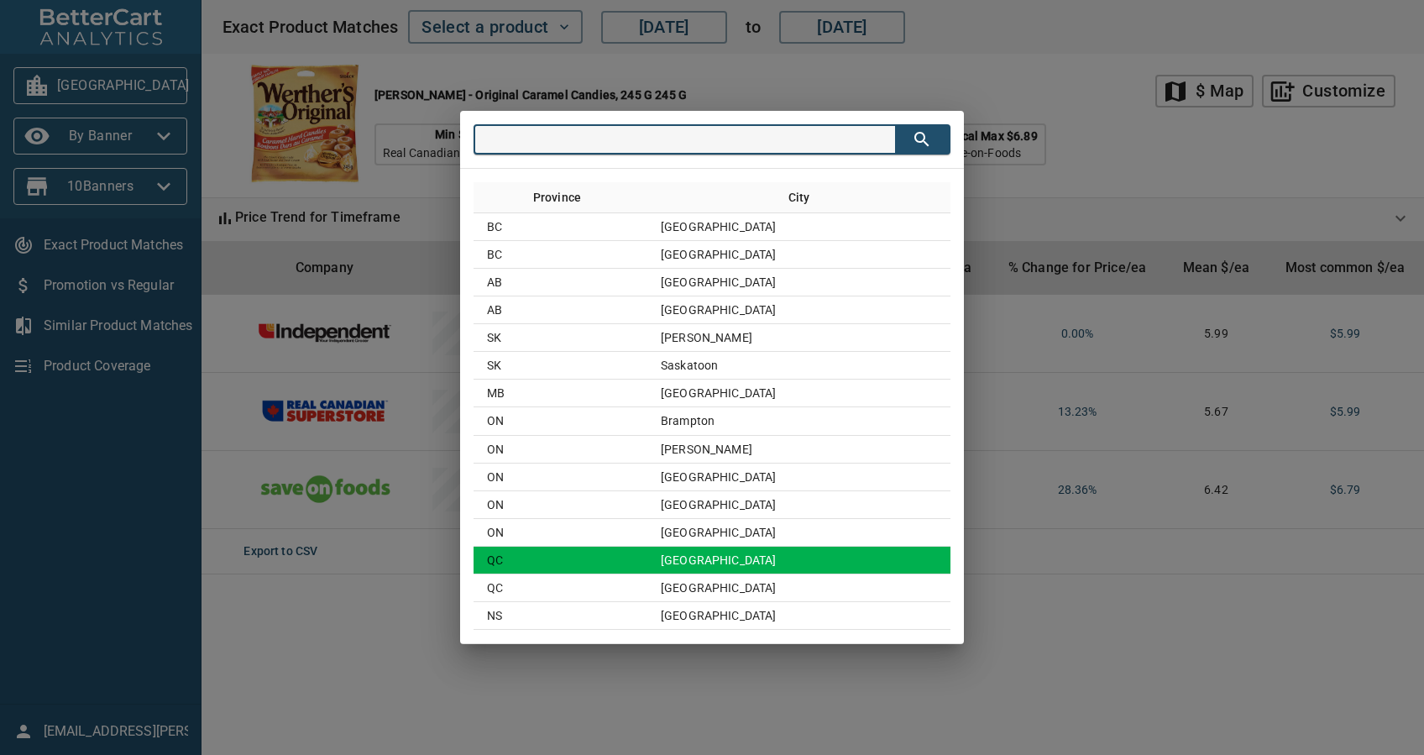
click at [715, 549] on td "[GEOGRAPHIC_DATA]" at bounding box center [798, 561] width 303 height 28
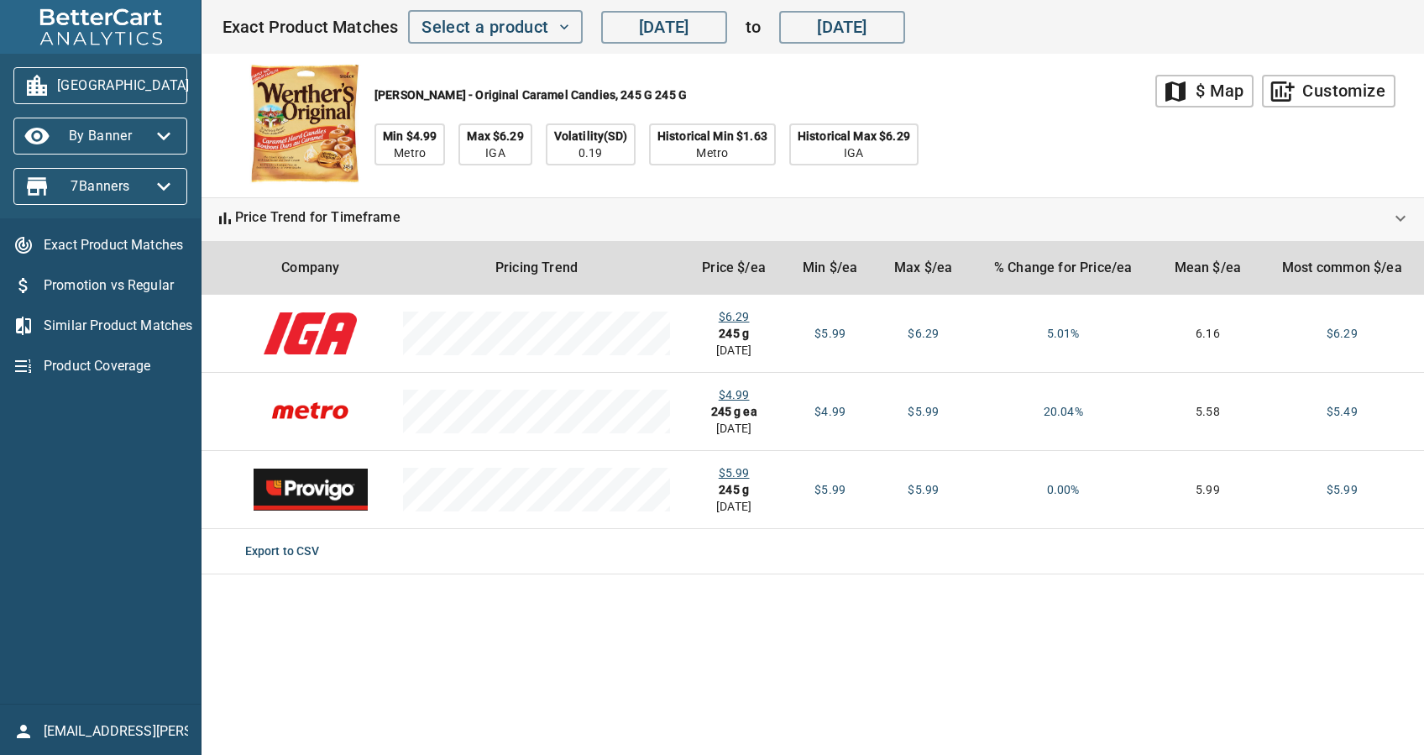
click at [150, 100] on button "[GEOGRAPHIC_DATA]" at bounding box center [100, 85] width 174 height 37
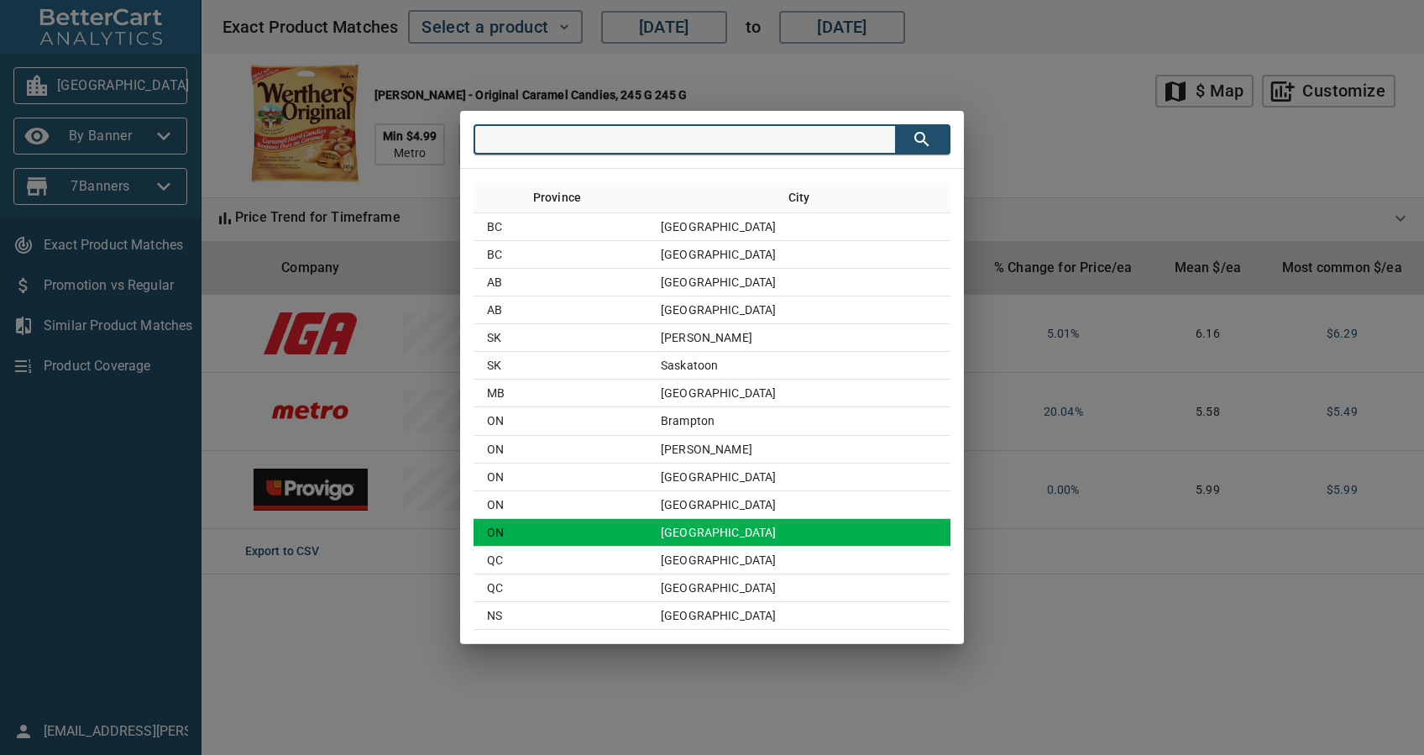
click at [721, 531] on td "[GEOGRAPHIC_DATA]" at bounding box center [798, 533] width 303 height 28
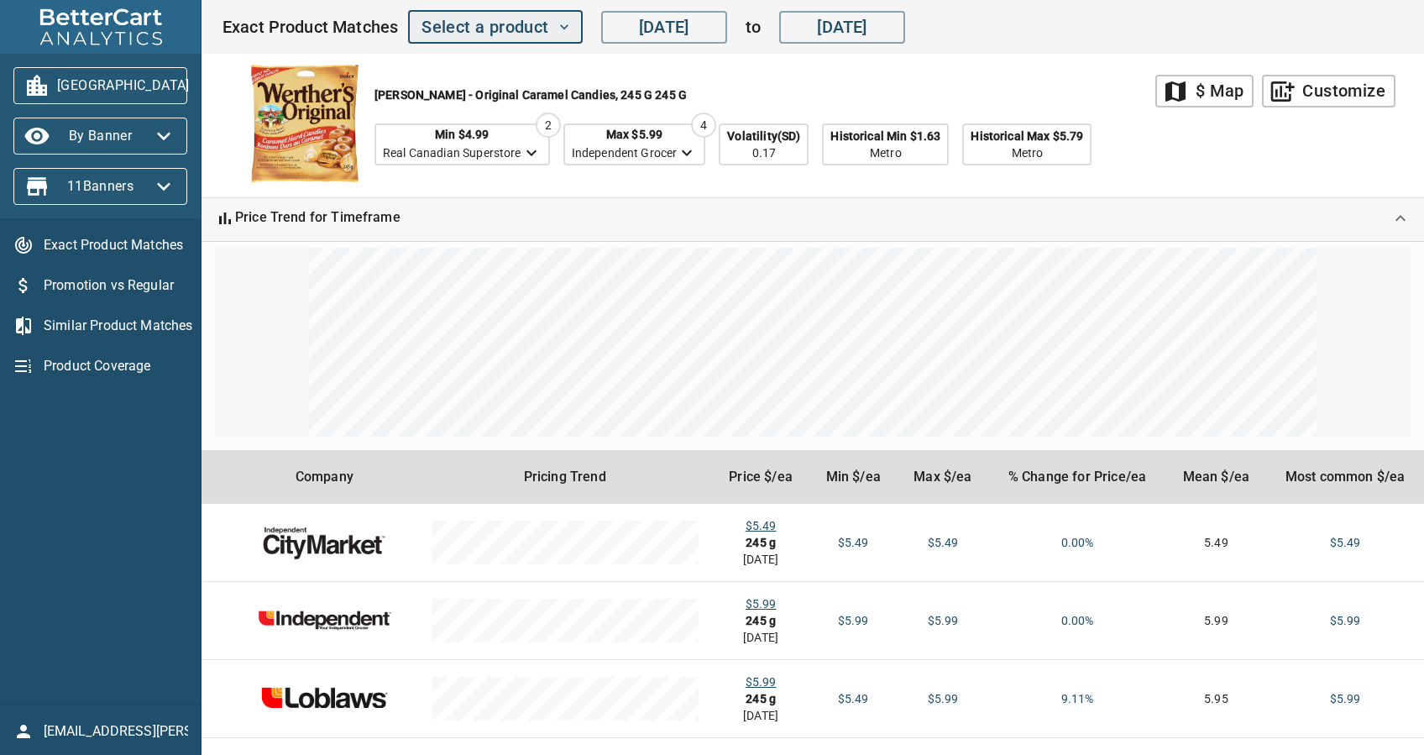
click at [447, 27] on span "Select a product" at bounding box center [495, 27] width 147 height 29
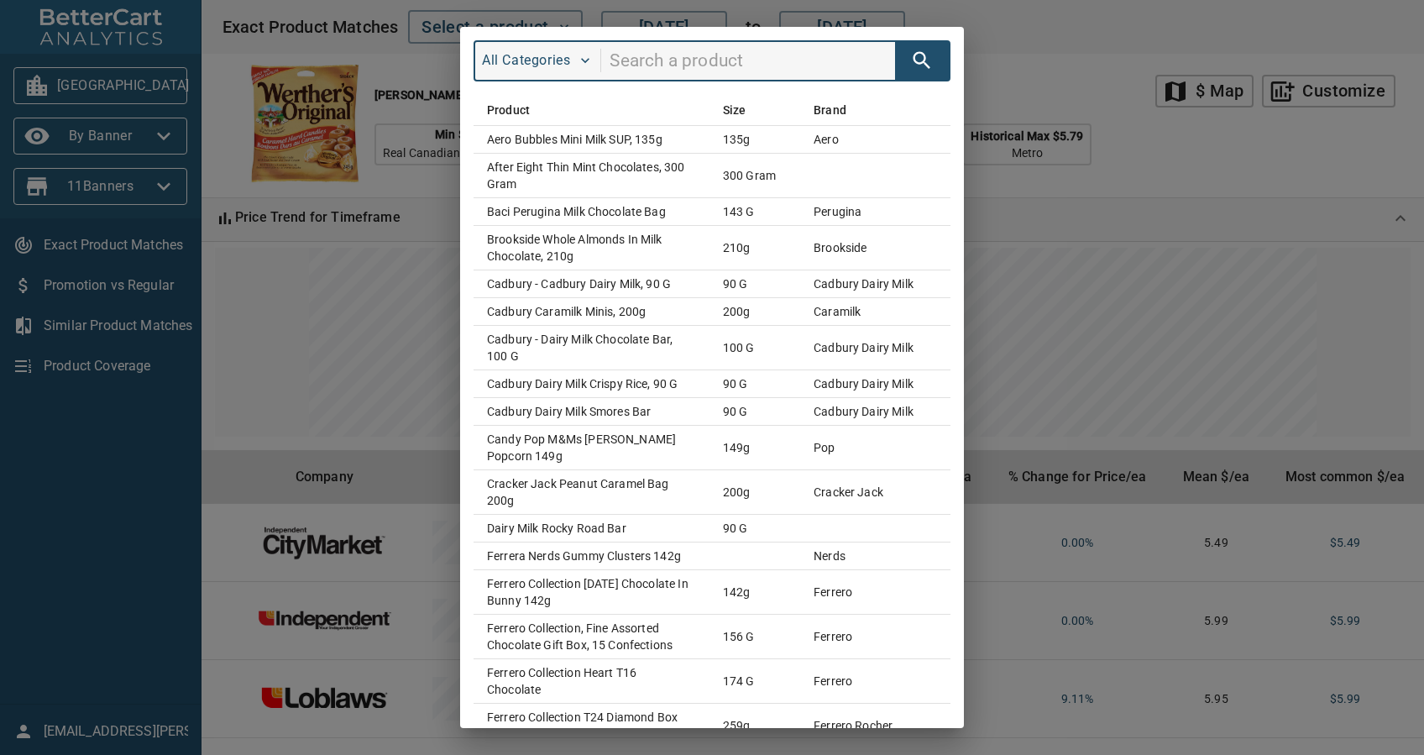
click at [655, 68] on input "search" at bounding box center [752, 61] width 285 height 32
type input "Werther"
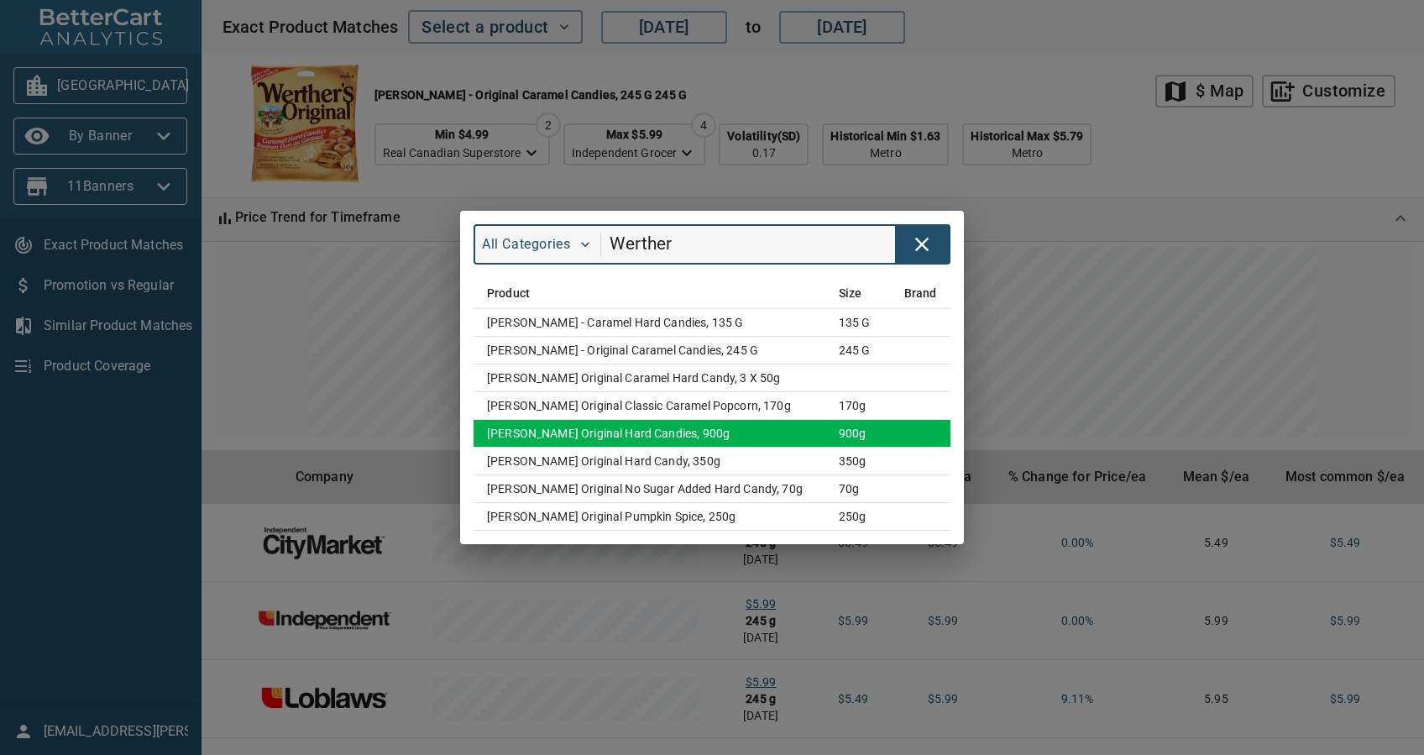
click at [772, 426] on td "[PERSON_NAME] Original Hard Candies, 900g" at bounding box center [650, 434] width 352 height 28
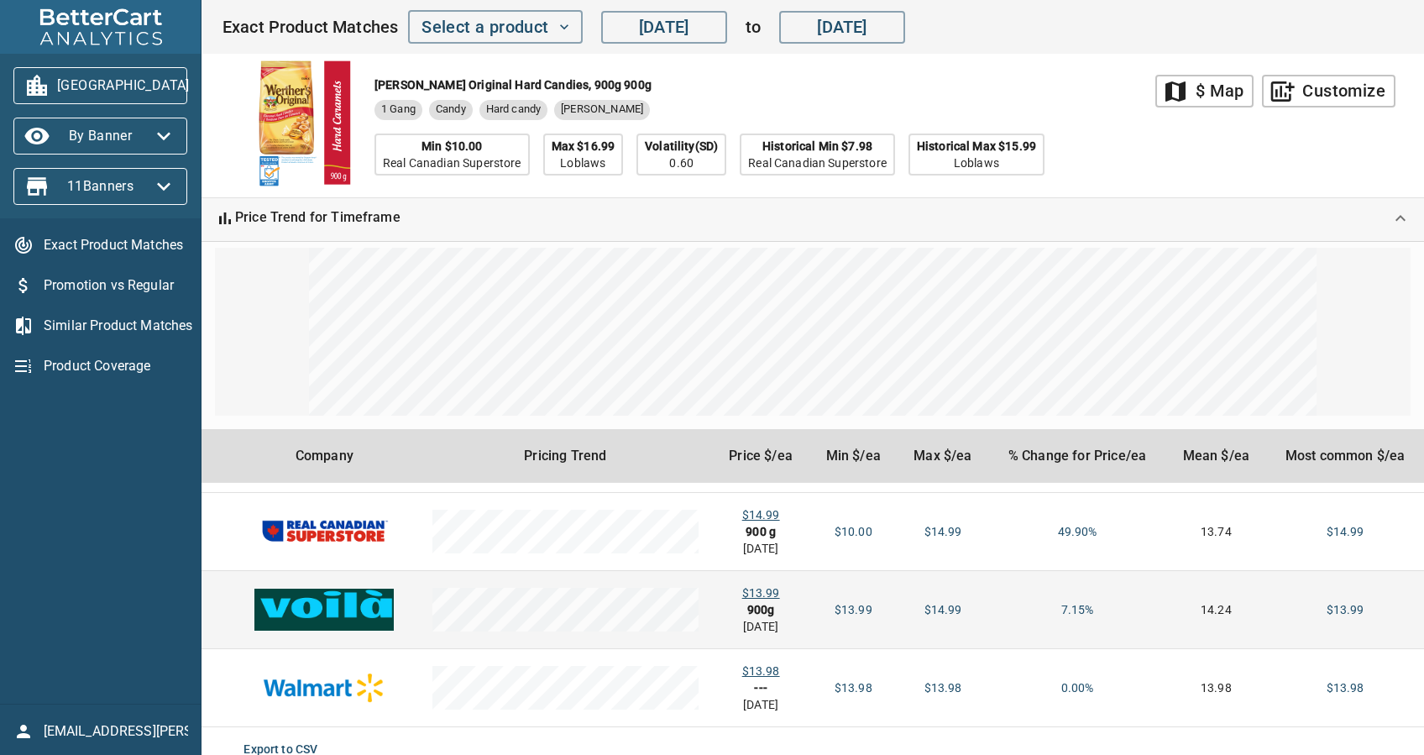
scroll to position [155, 0]
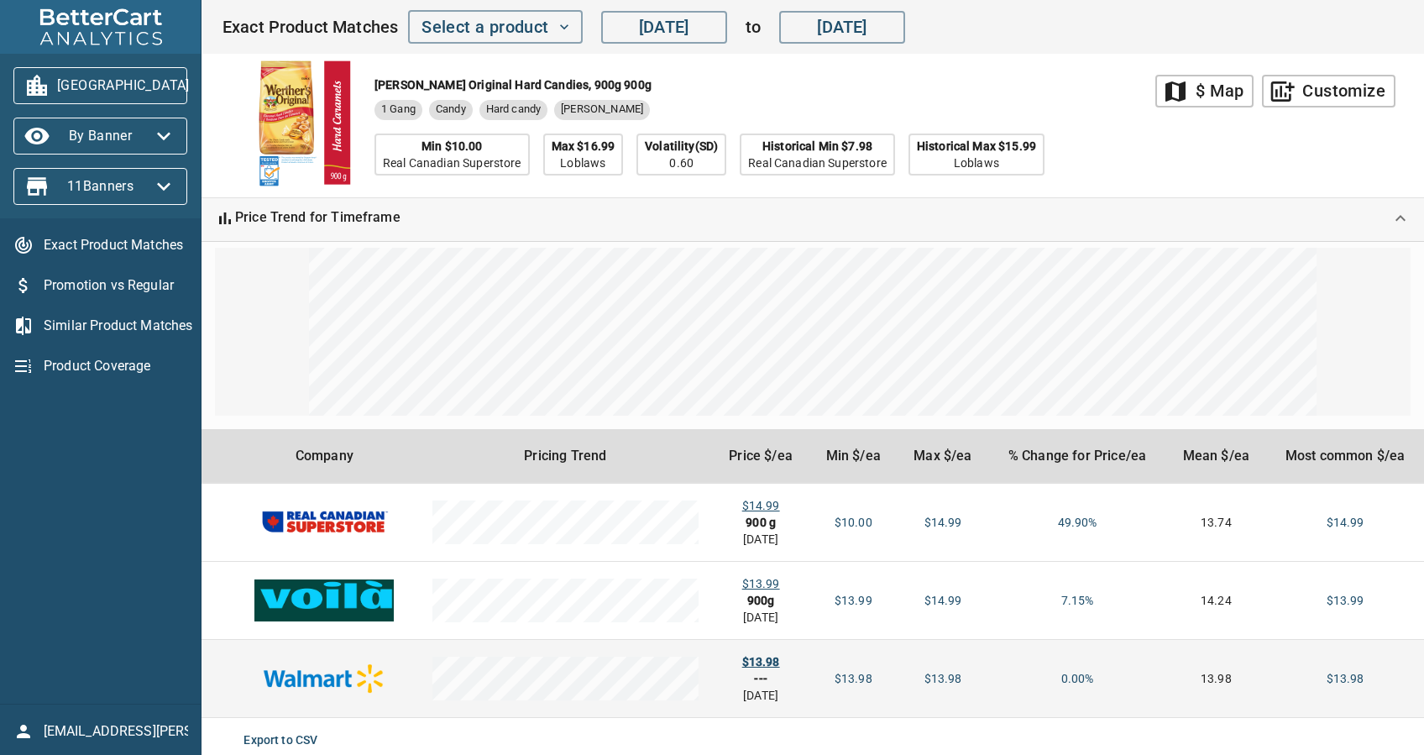
click at [763, 654] on div "$13.98" at bounding box center [760, 661] width 71 height 17
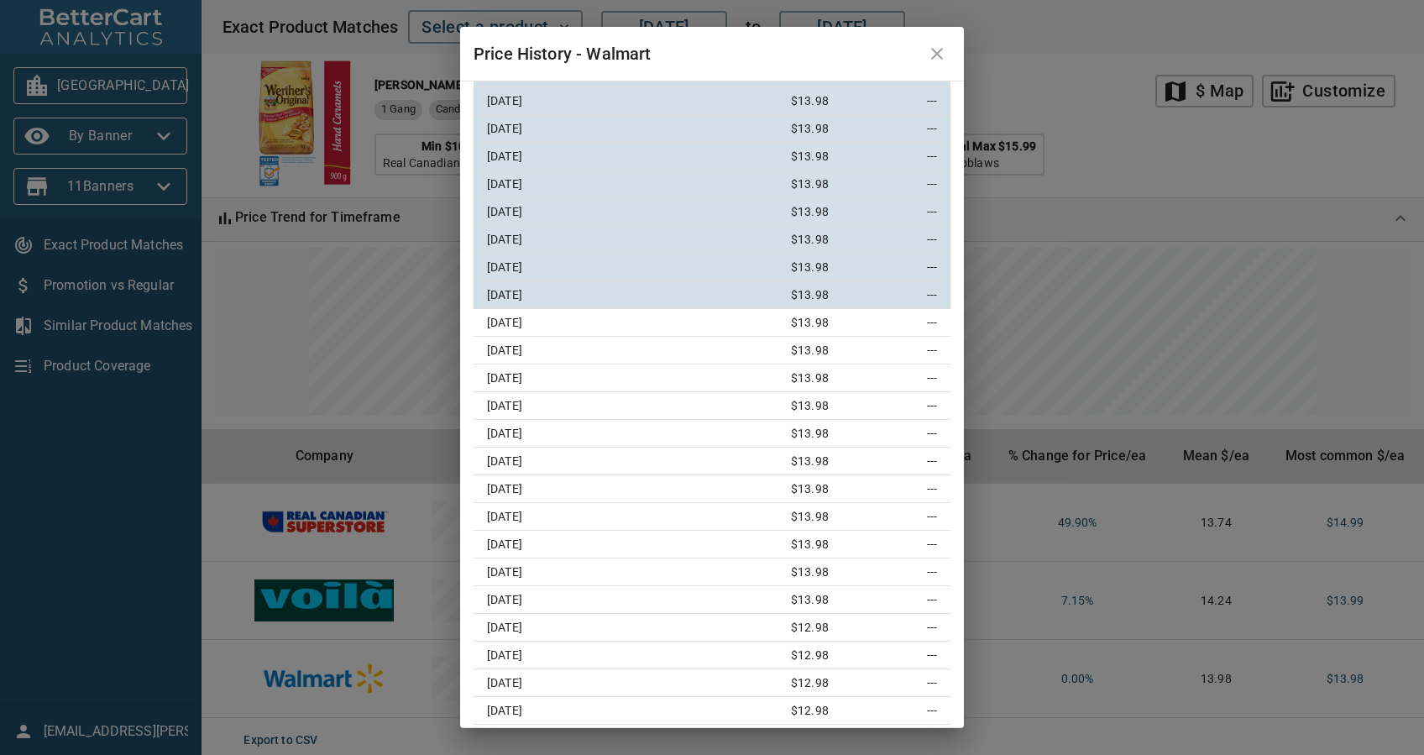
scroll to position [0, 0]
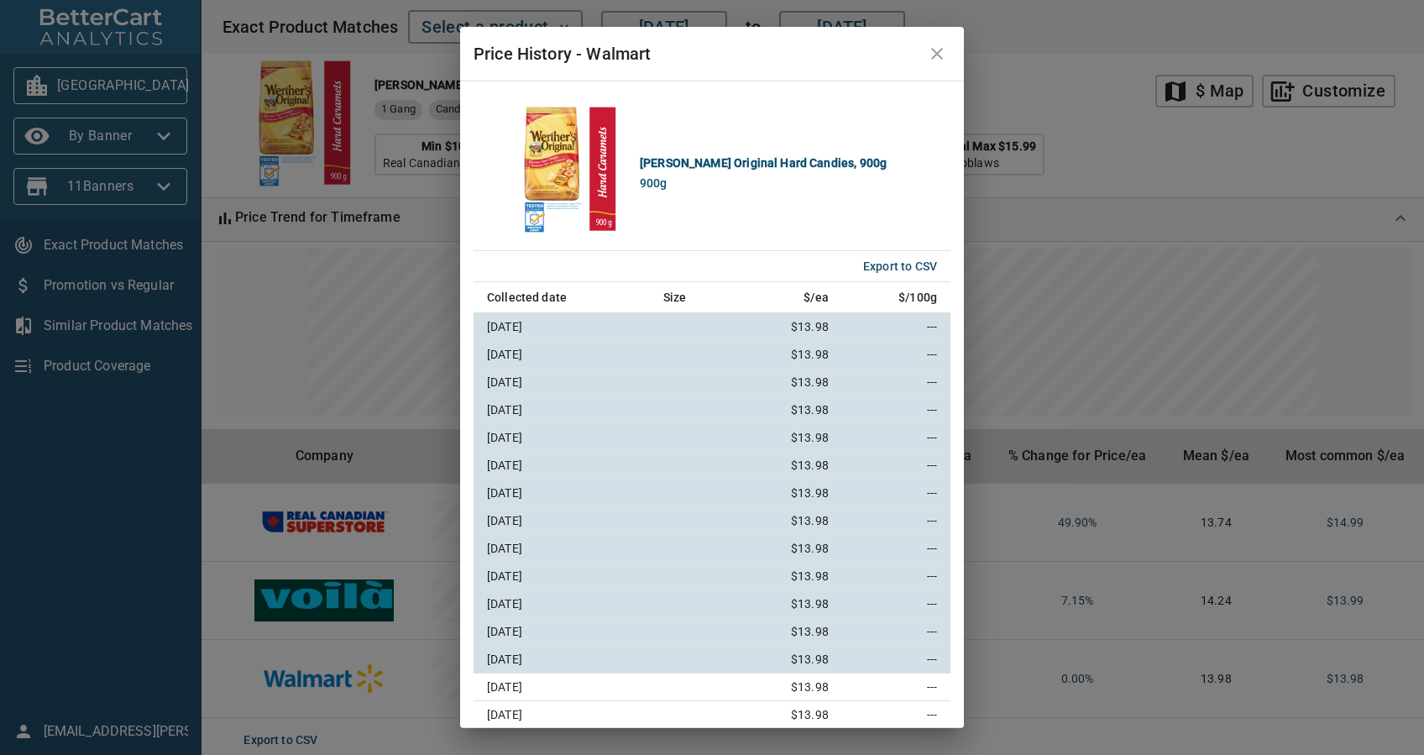
drag, startPoint x: 942, startPoint y: 51, endPoint x: 793, endPoint y: 7, distance: 155.9
click at [942, 51] on icon "close" at bounding box center [937, 54] width 20 height 20
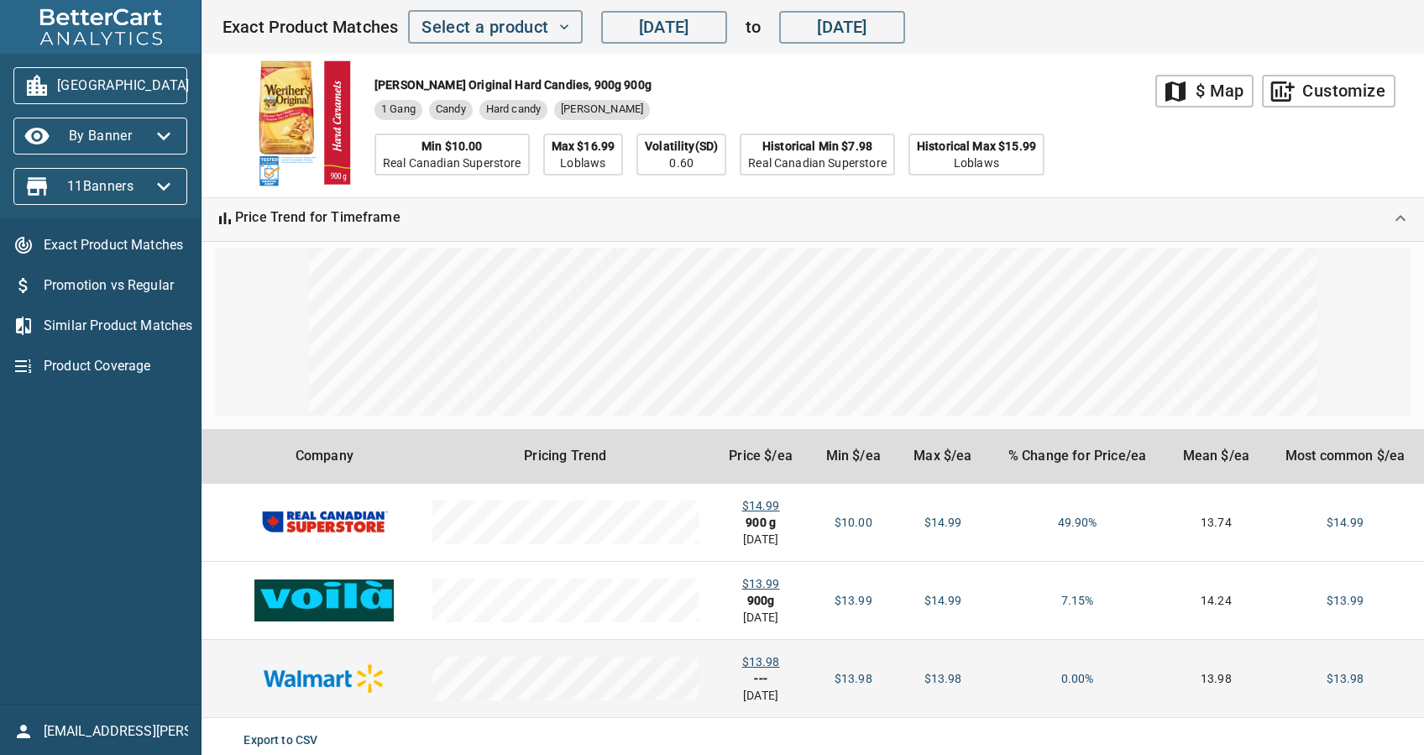
scroll to position [44, 0]
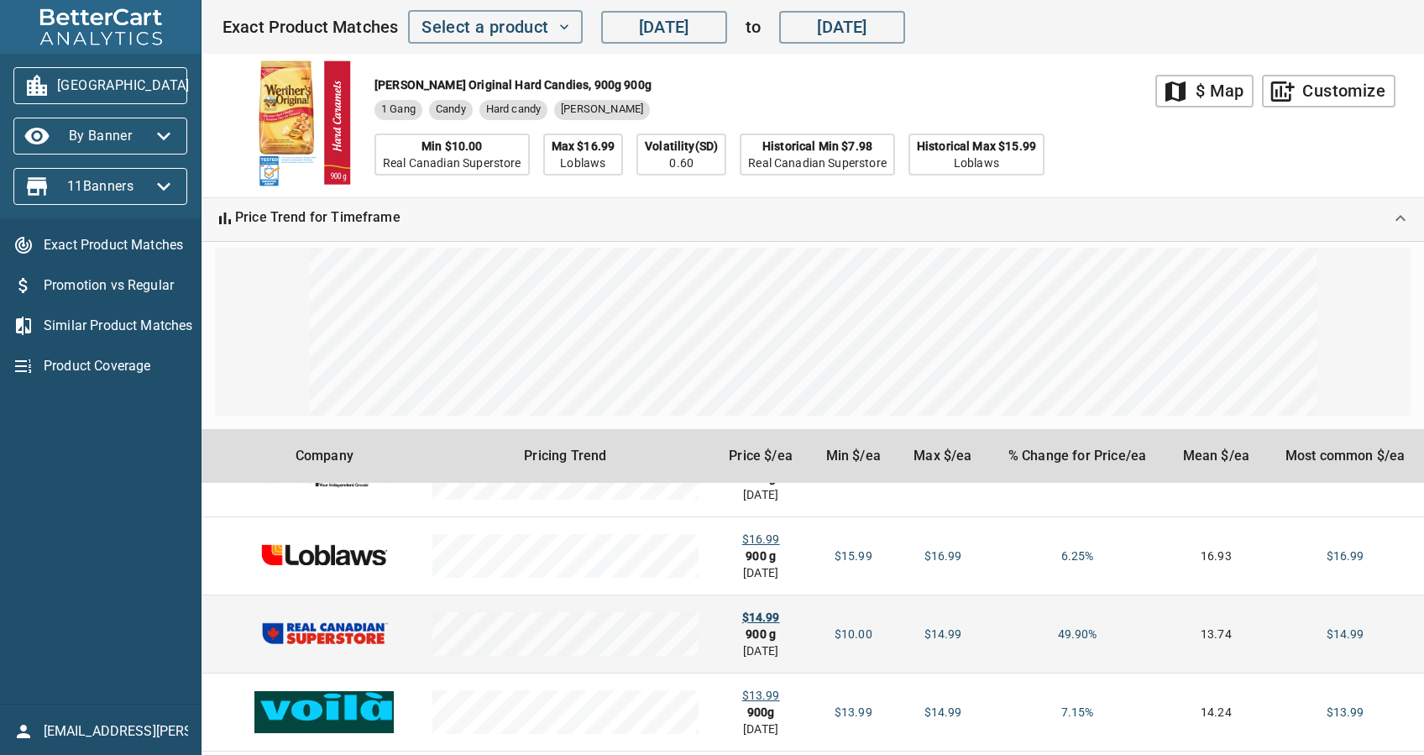
click at [758, 618] on div "$14.99" at bounding box center [760, 617] width 71 height 17
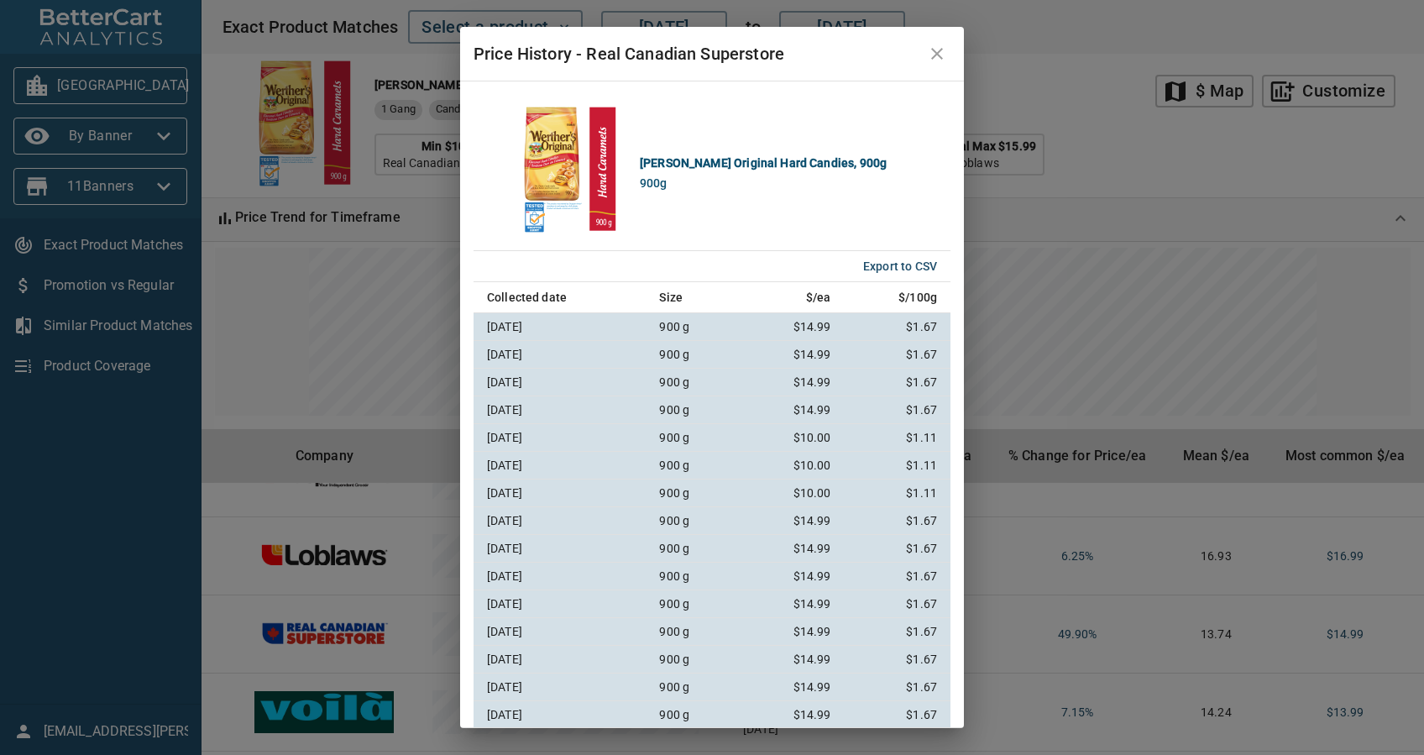
click at [930, 47] on icon "close" at bounding box center [937, 54] width 20 height 20
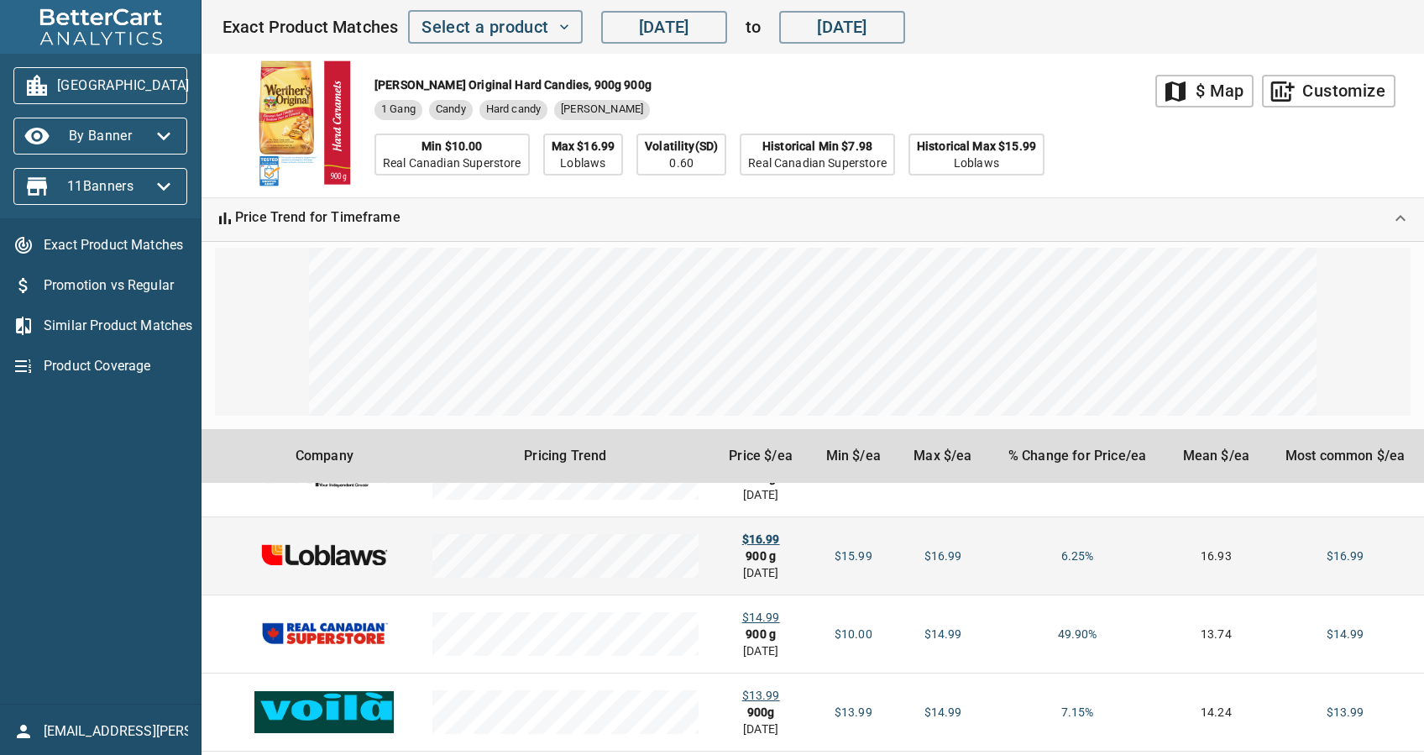
click at [759, 531] on div "$16.99" at bounding box center [760, 539] width 71 height 17
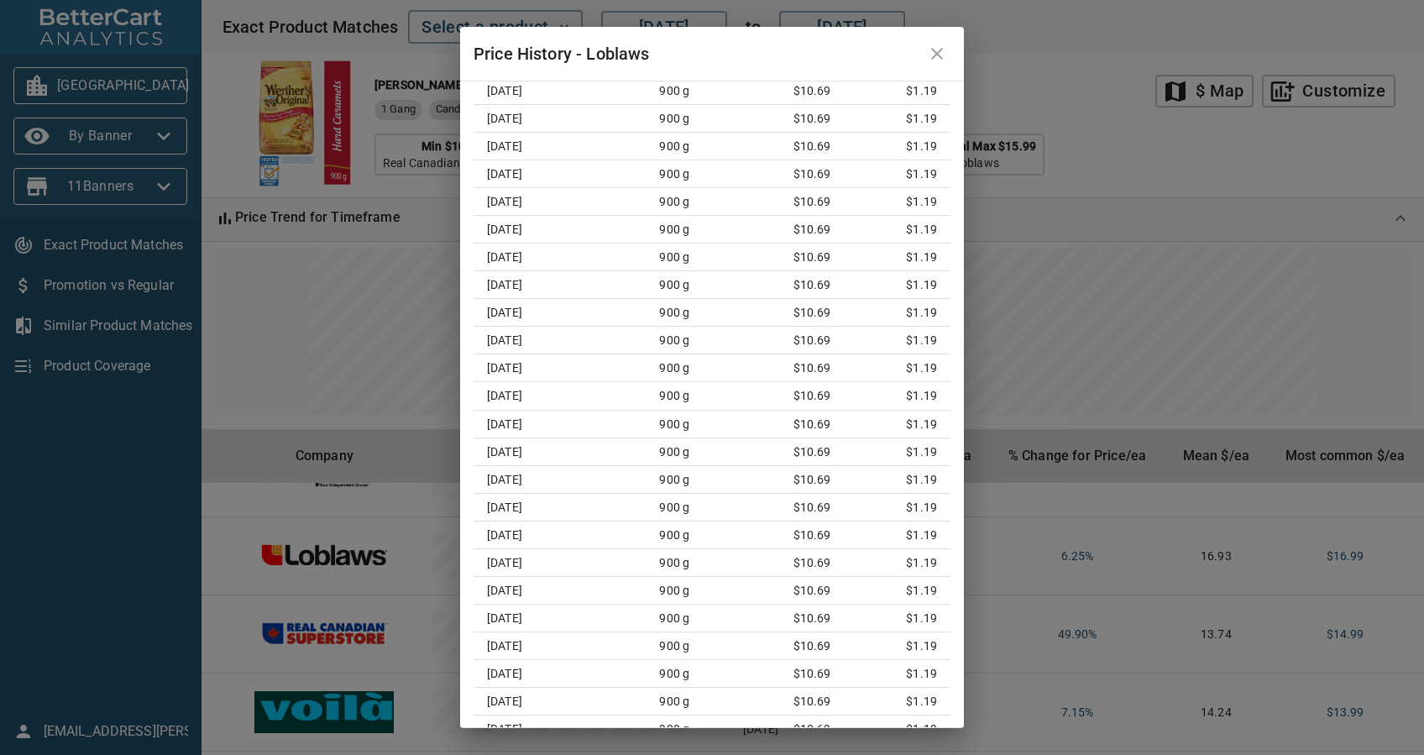
scroll to position [0, 0]
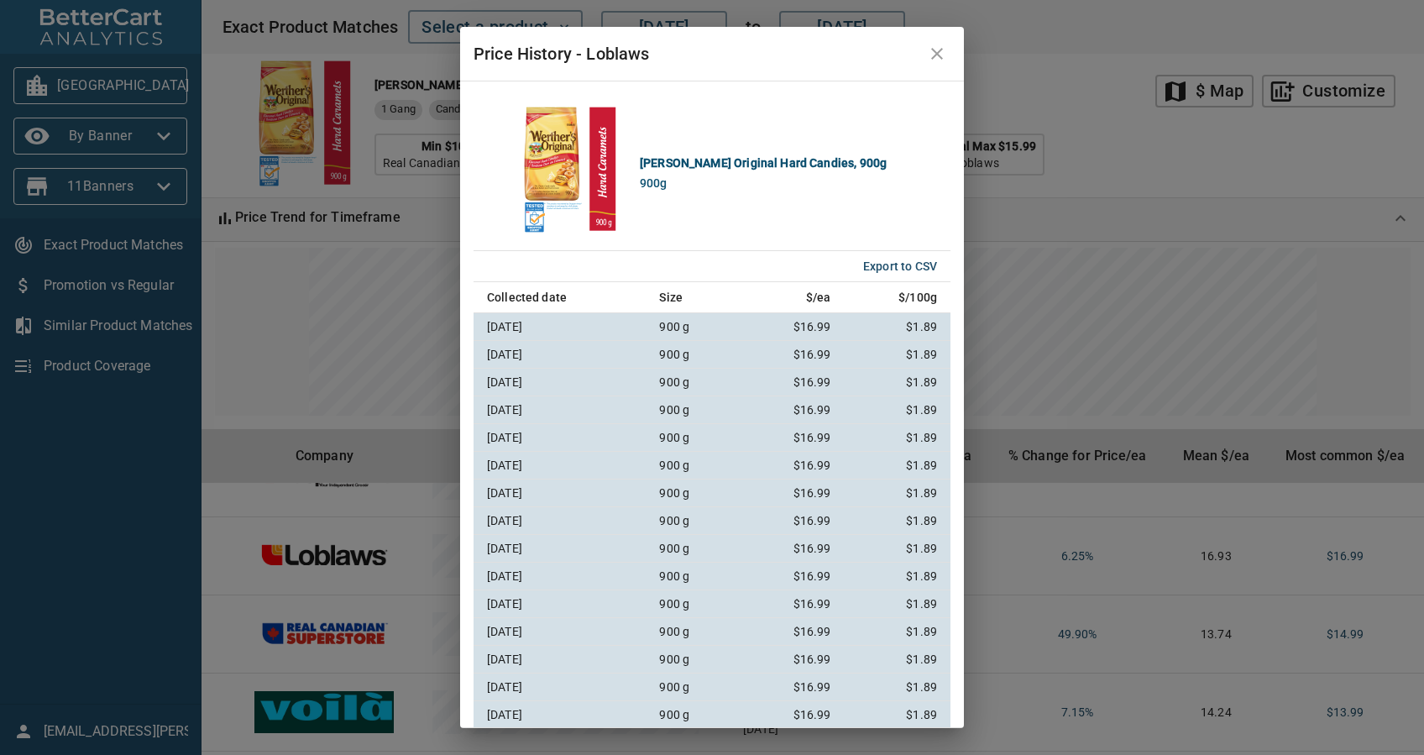
click at [933, 42] on button "close" at bounding box center [937, 54] width 40 height 40
